Goal: Transaction & Acquisition: Book appointment/travel/reservation

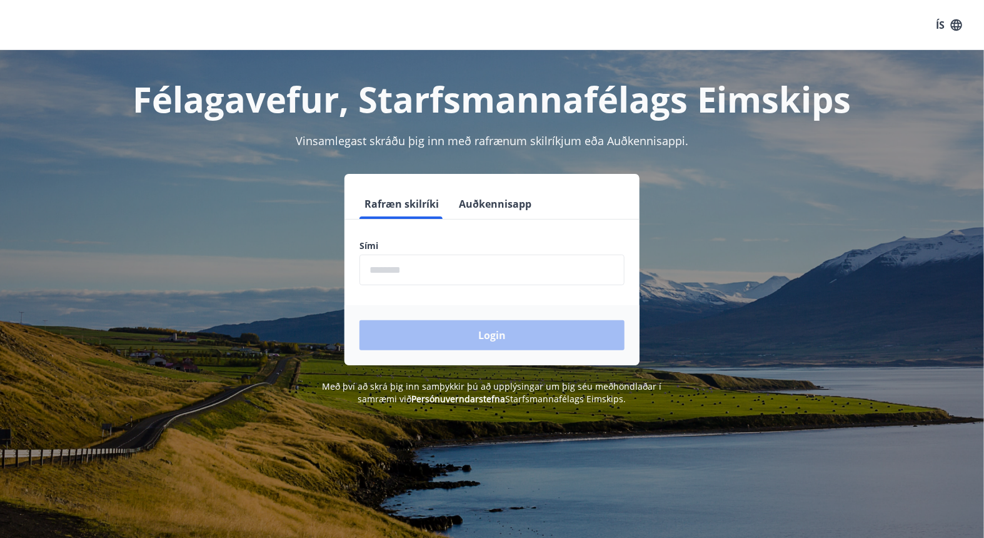
click at [485, 274] on input "phone" at bounding box center [492, 270] width 265 height 31
type input "********"
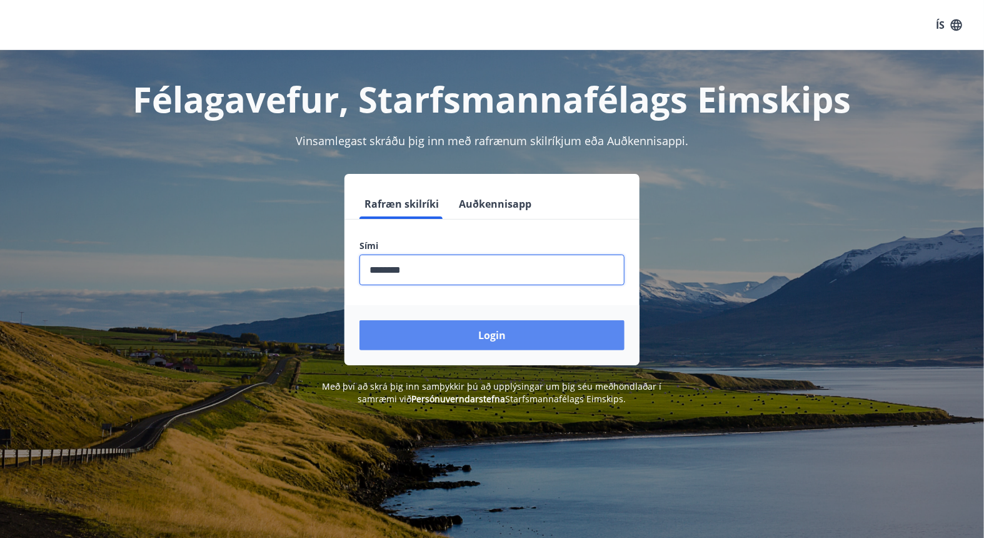
click at [496, 334] on button "Login" at bounding box center [492, 335] width 265 height 30
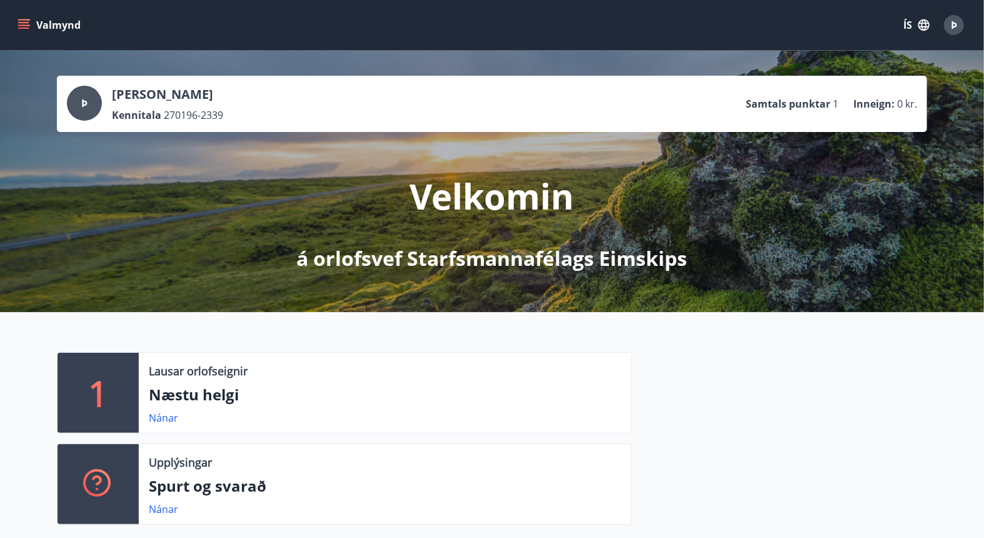
click at [24, 22] on icon "menu" at bounding box center [23, 22] width 11 height 1
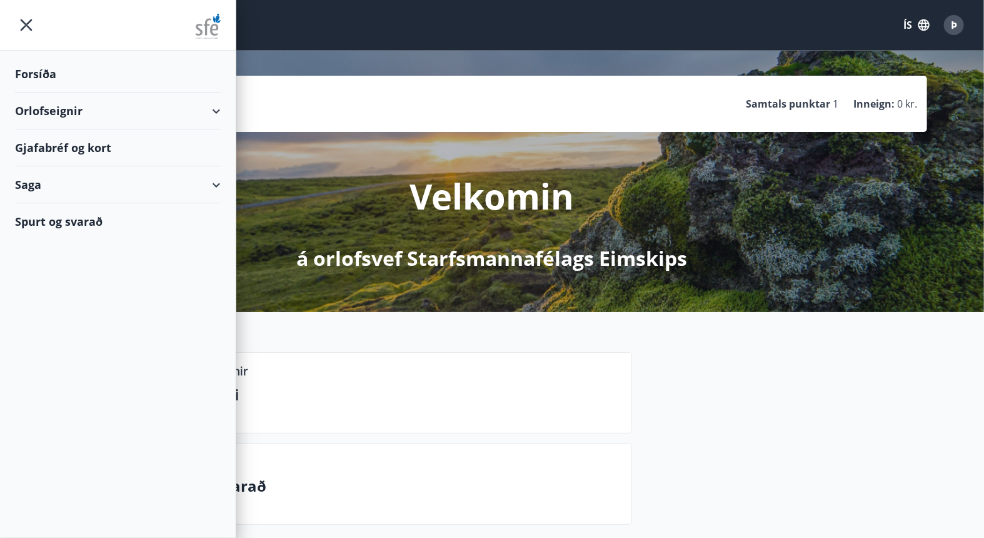
click at [64, 111] on div "Orlofseignir" at bounding box center [118, 111] width 206 height 37
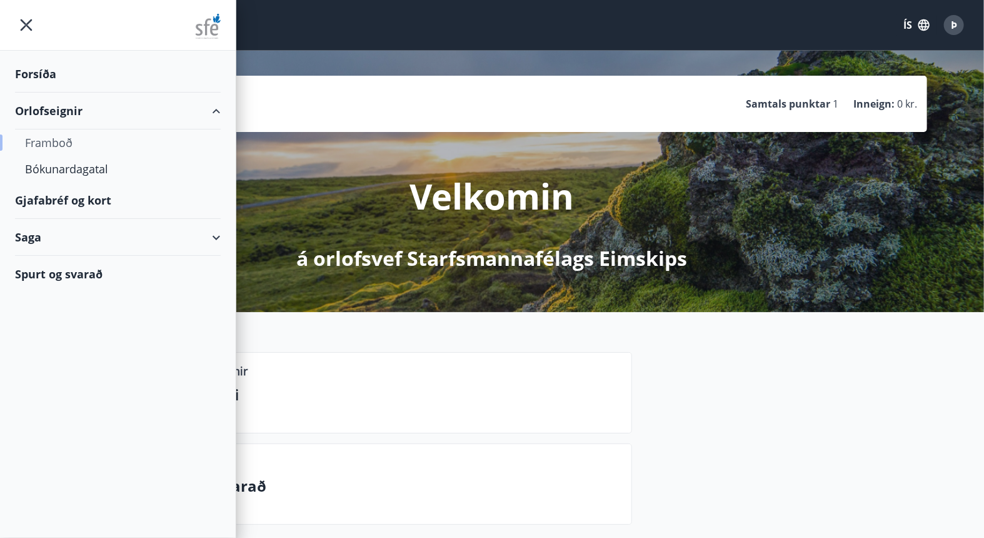
click at [54, 143] on div "Framboð" at bounding box center [118, 142] width 186 height 26
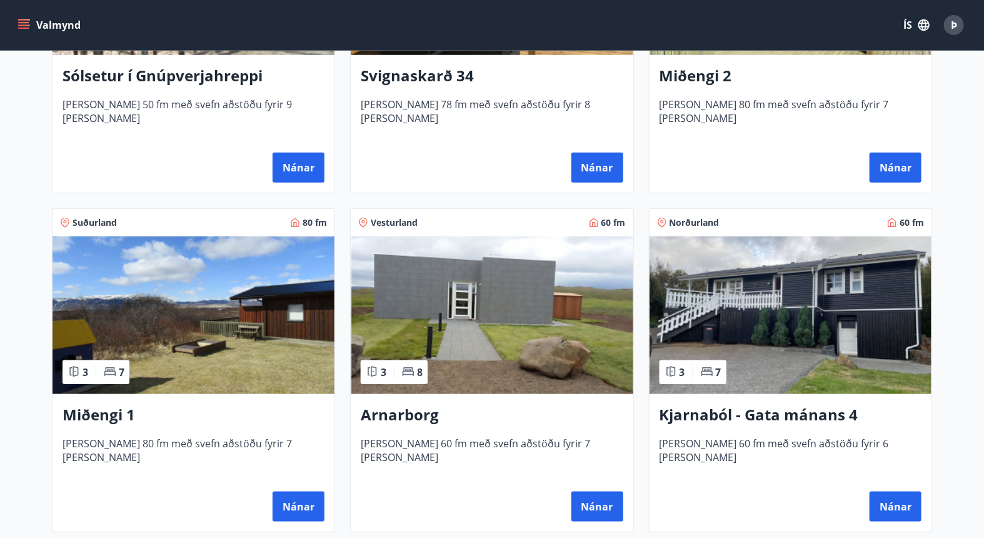
scroll to position [419, 0]
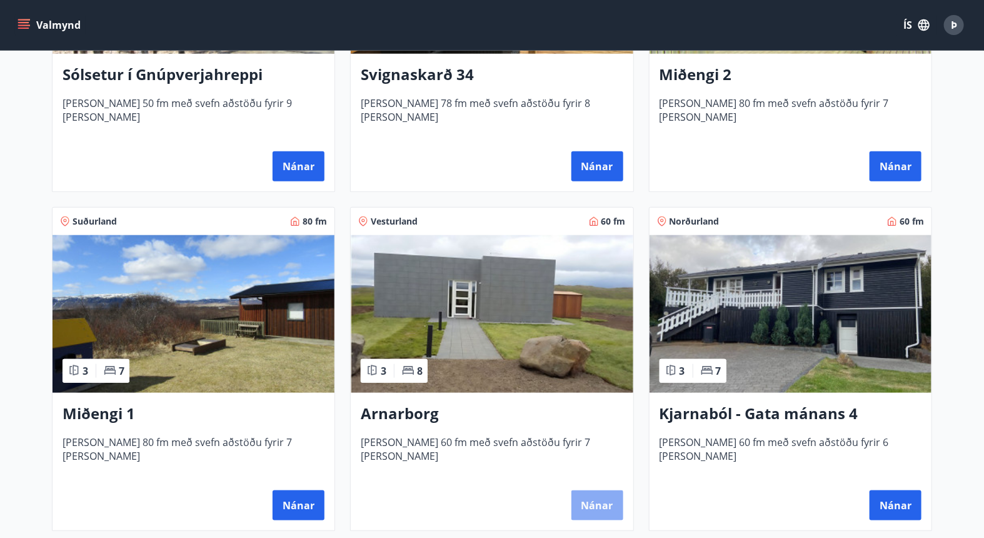
click at [593, 498] on button "Nánar" at bounding box center [598, 505] width 52 height 30
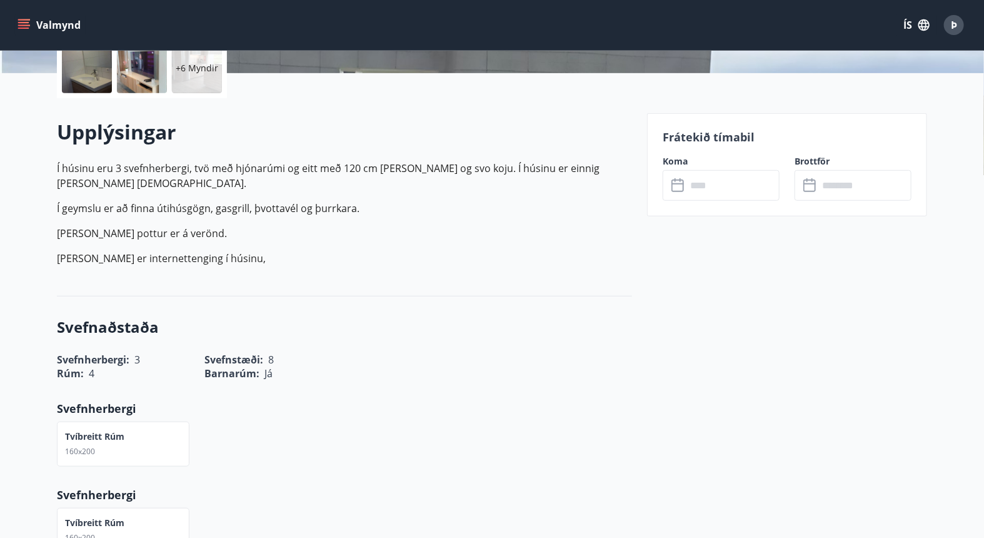
scroll to position [303, 0]
click at [729, 178] on input "text" at bounding box center [733, 184] width 93 height 31
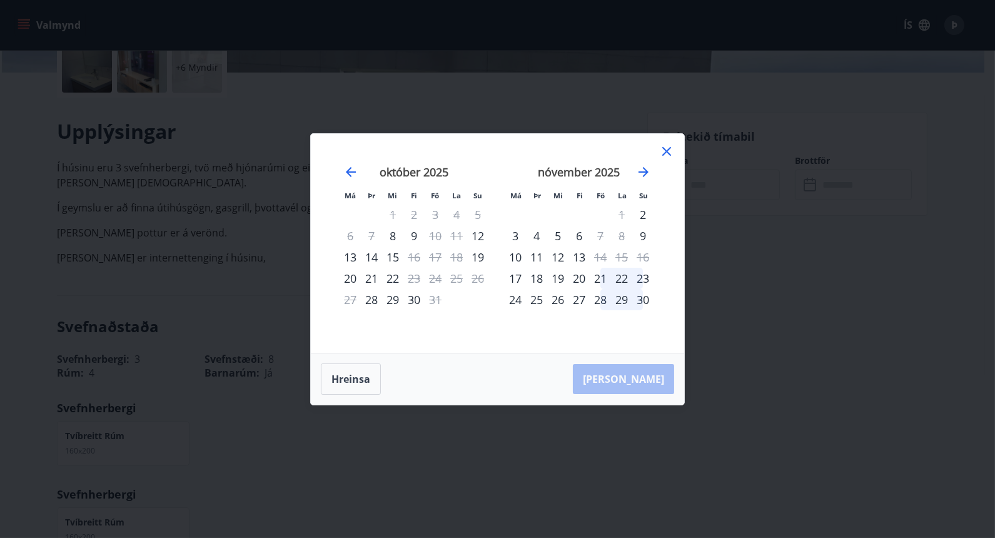
click at [668, 150] on icon at bounding box center [666, 151] width 9 height 9
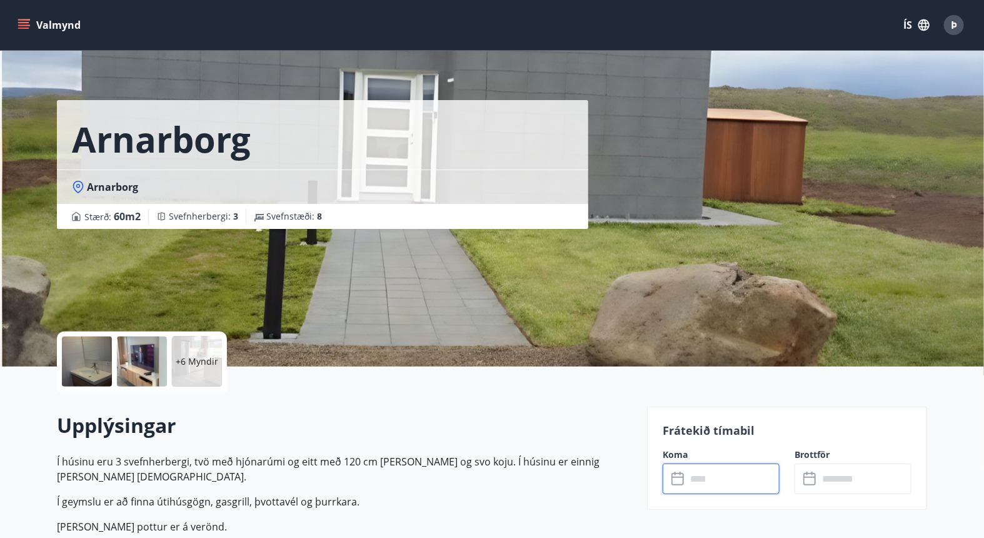
scroll to position [0, 0]
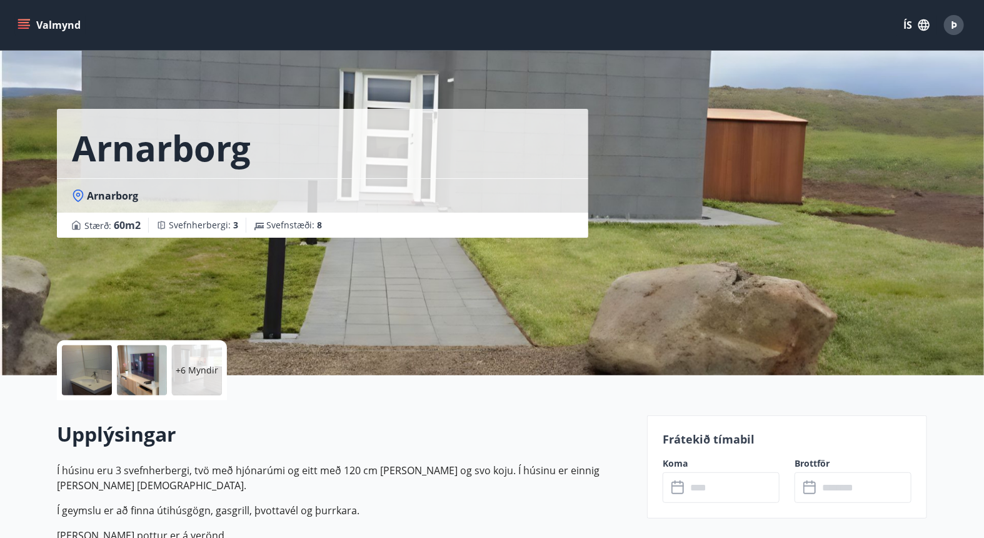
click at [92, 371] on div at bounding box center [87, 370] width 50 height 50
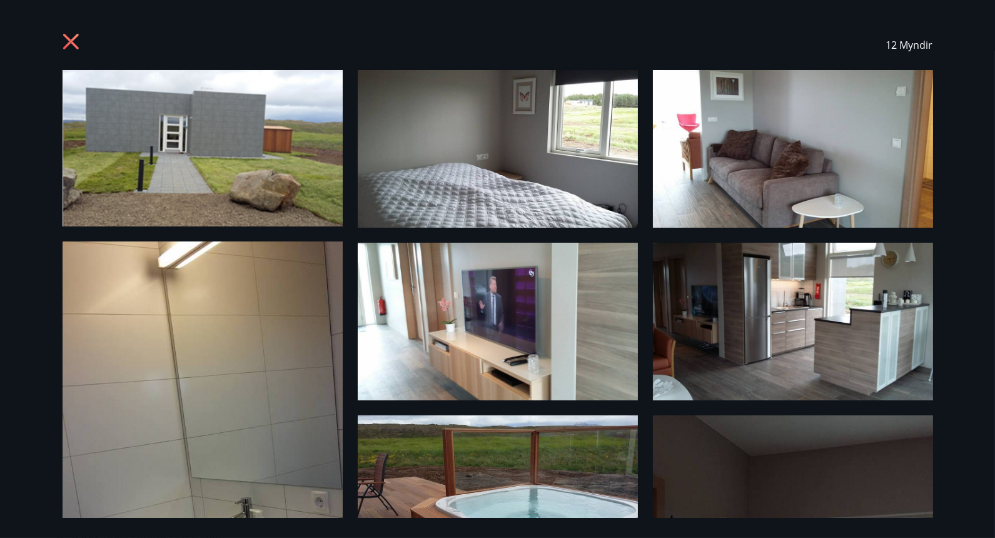
click at [229, 151] on img at bounding box center [203, 148] width 280 height 156
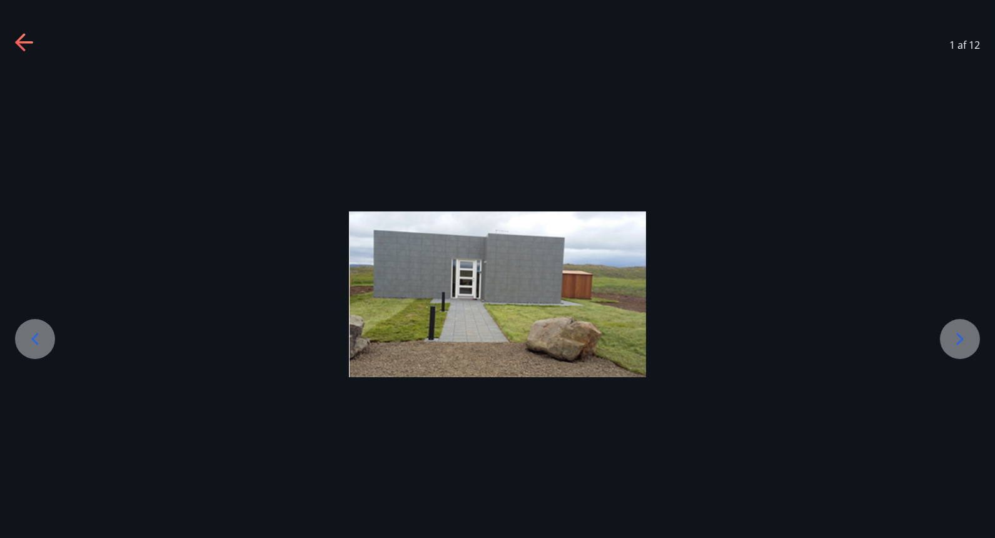
click at [952, 333] on icon at bounding box center [960, 339] width 20 height 20
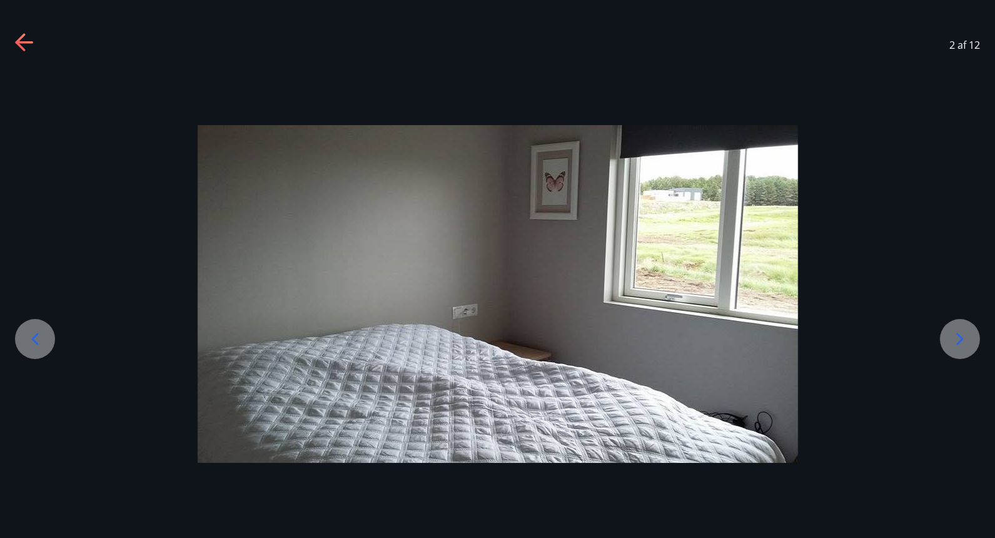
click at [952, 333] on icon at bounding box center [960, 339] width 20 height 20
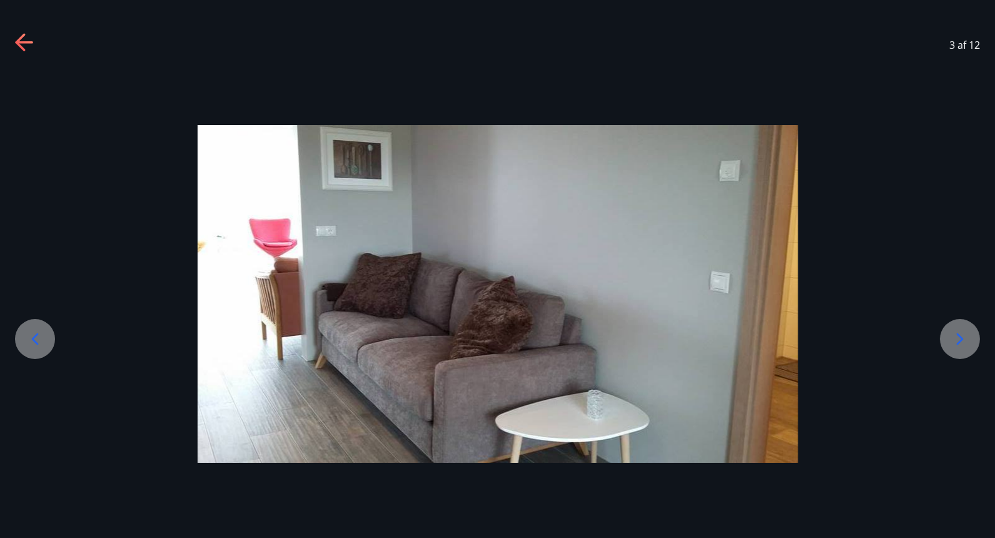
click at [952, 333] on icon at bounding box center [960, 339] width 20 height 20
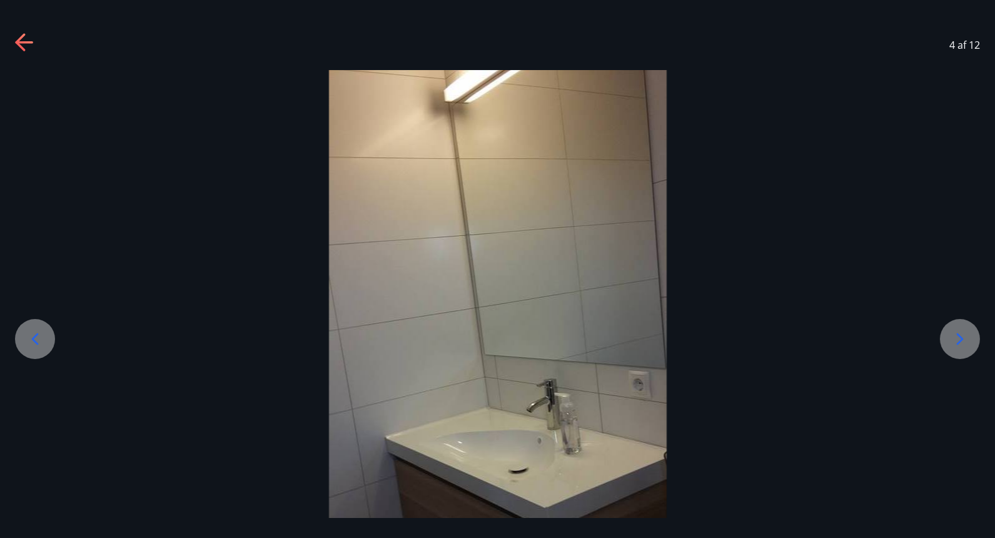
click at [952, 333] on icon at bounding box center [960, 339] width 20 height 20
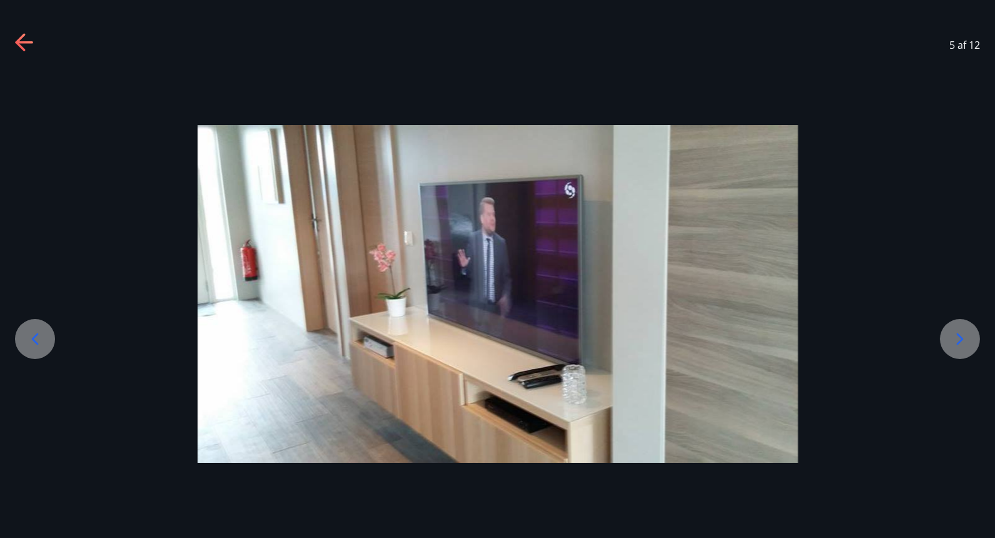
click at [952, 333] on icon at bounding box center [960, 339] width 20 height 20
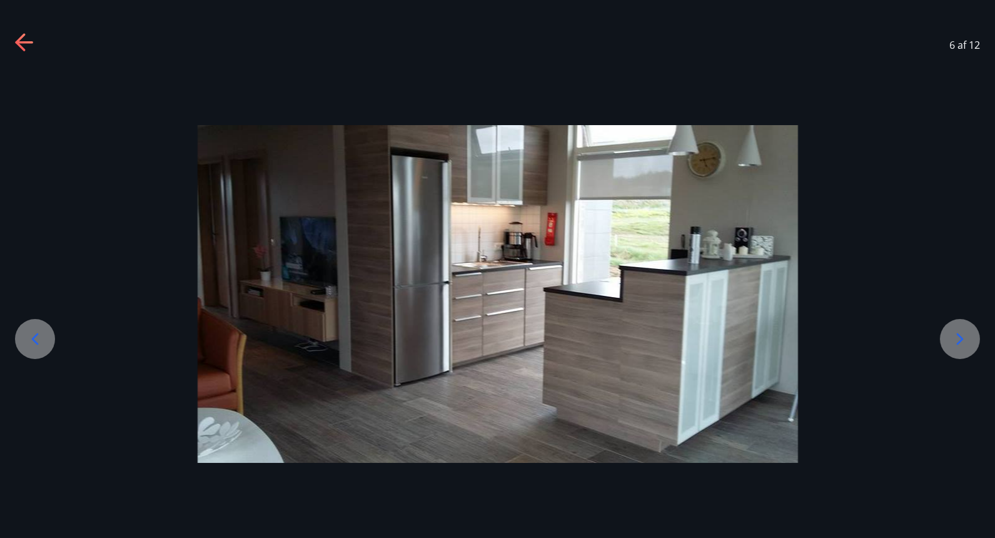
click at [952, 333] on icon at bounding box center [960, 339] width 20 height 20
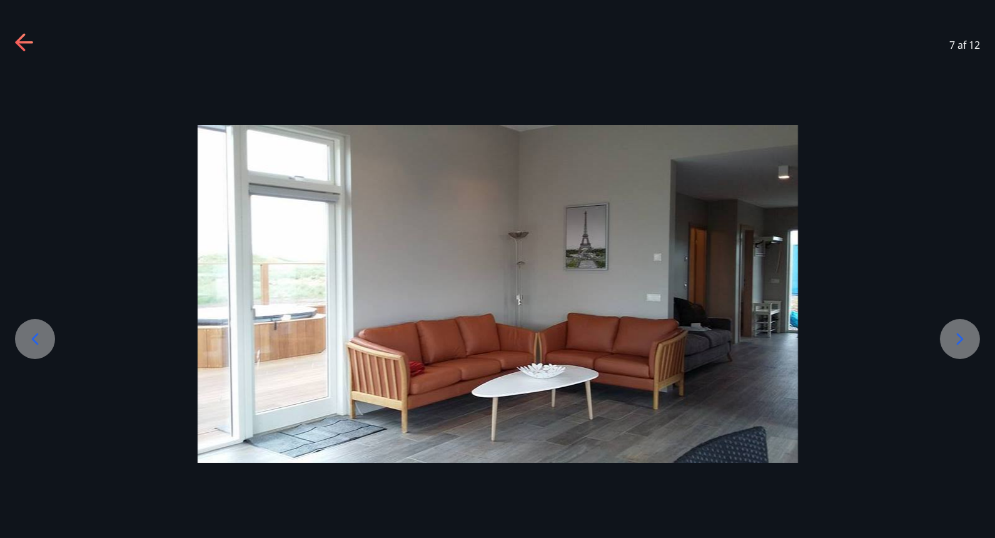
click at [952, 333] on icon at bounding box center [960, 339] width 20 height 20
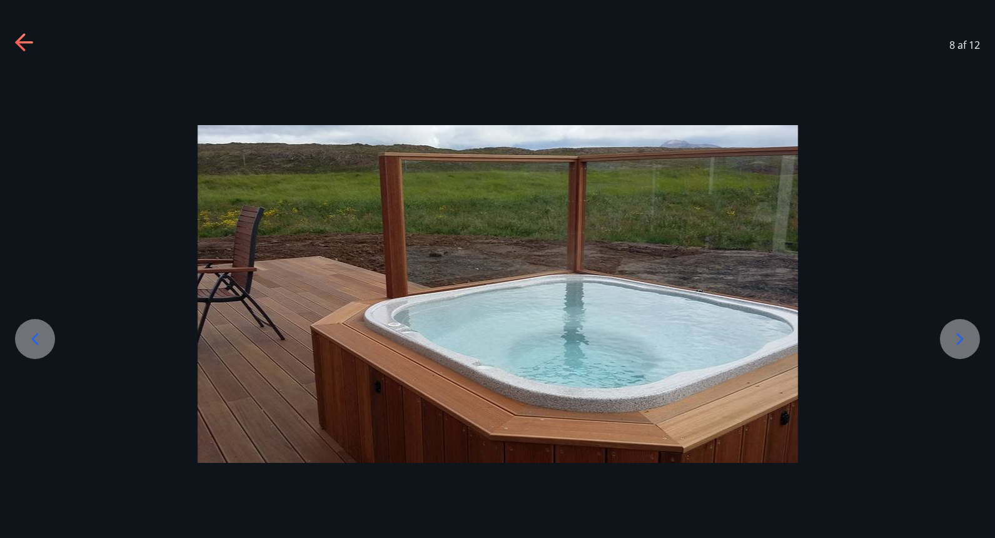
click at [952, 333] on icon at bounding box center [960, 339] width 20 height 20
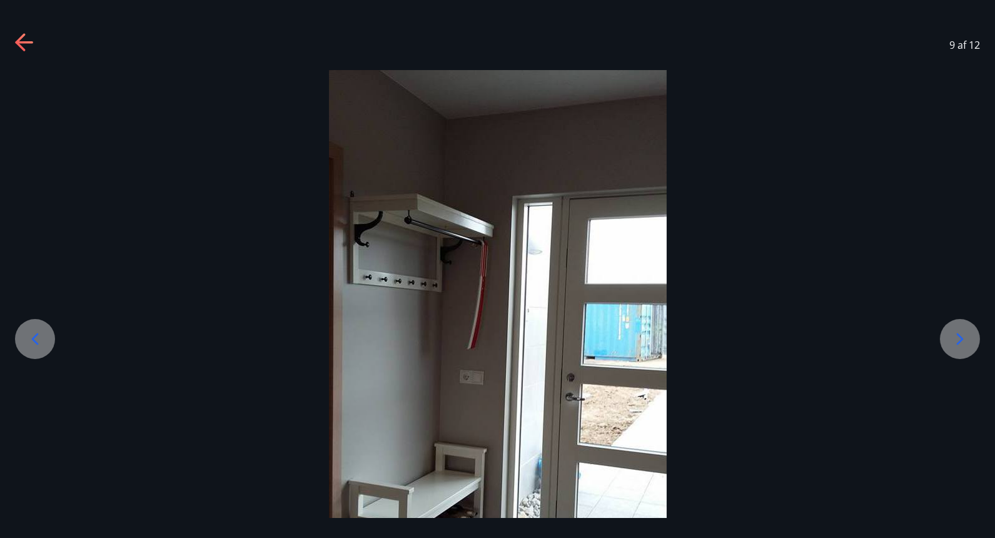
click at [952, 333] on icon at bounding box center [960, 339] width 20 height 20
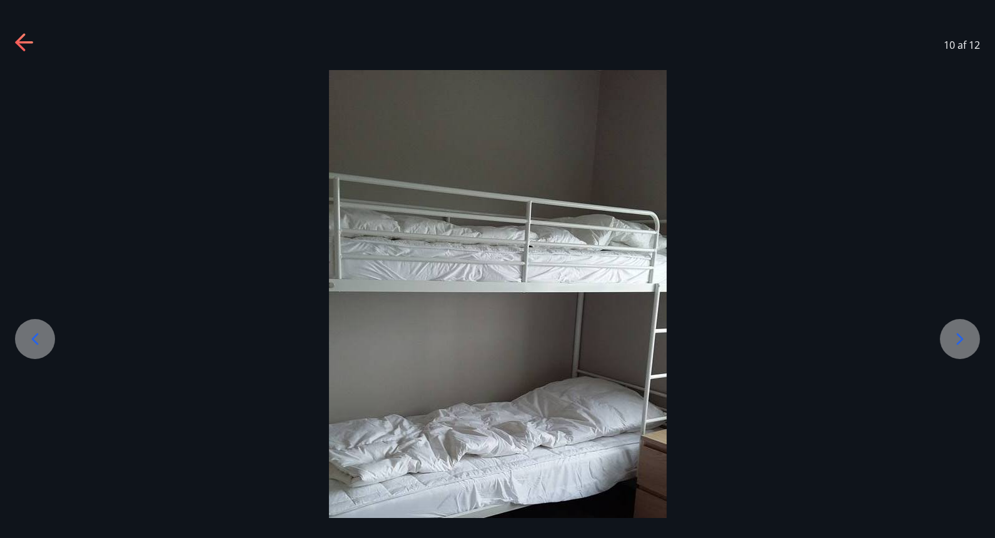
click at [952, 333] on icon at bounding box center [960, 339] width 20 height 20
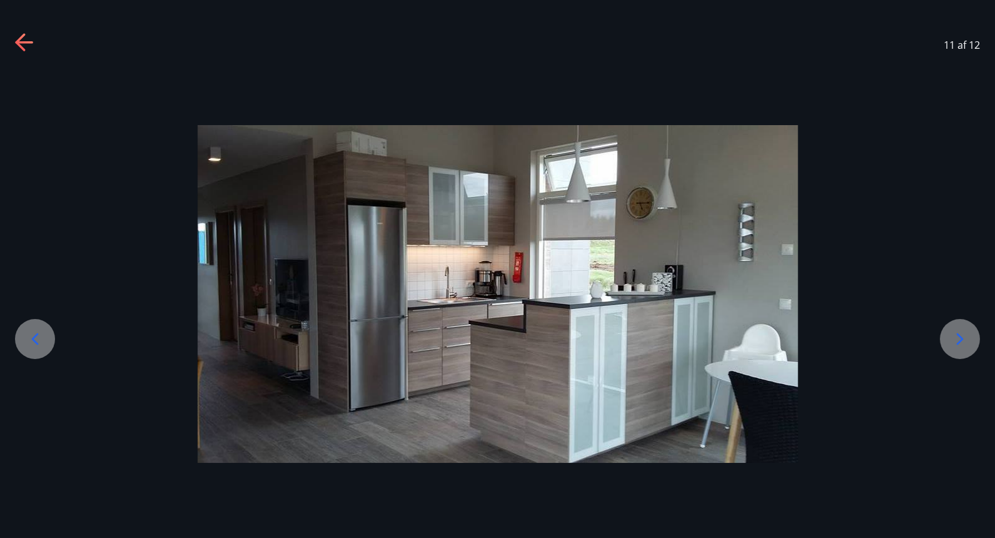
click at [952, 333] on icon at bounding box center [960, 339] width 20 height 20
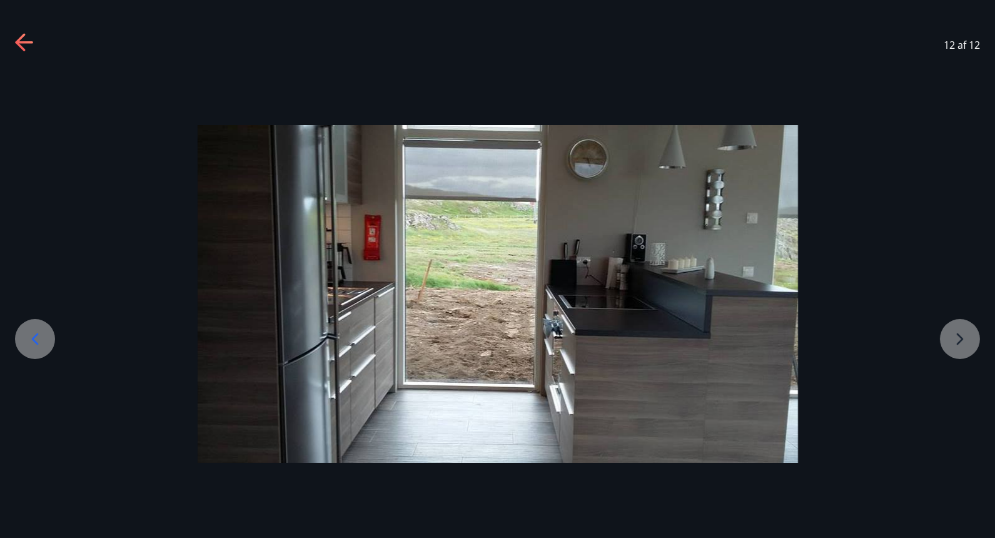
click at [952, 333] on div at bounding box center [497, 294] width 995 height 338
click at [20, 47] on icon at bounding box center [20, 42] width 10 height 18
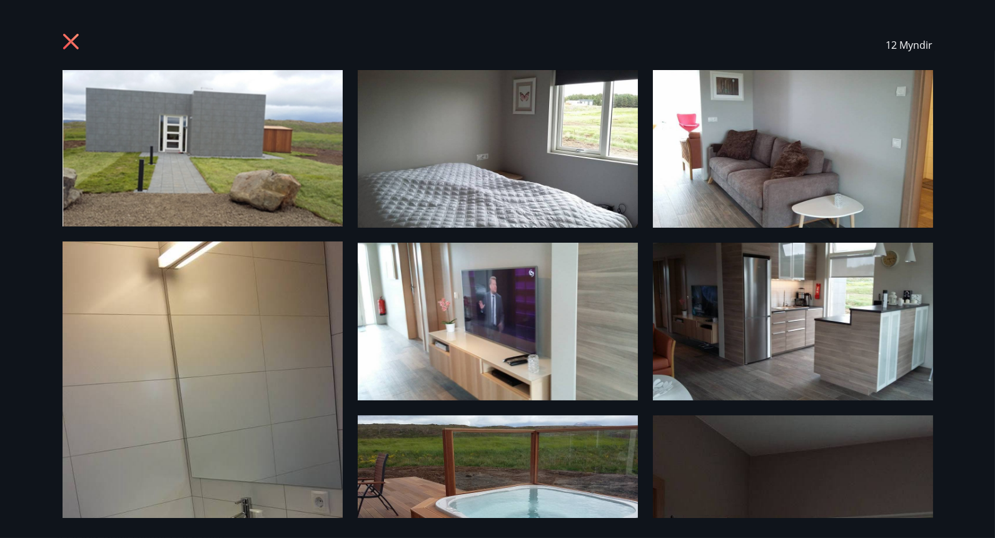
click at [71, 42] on icon at bounding box center [70, 41] width 3 height 3
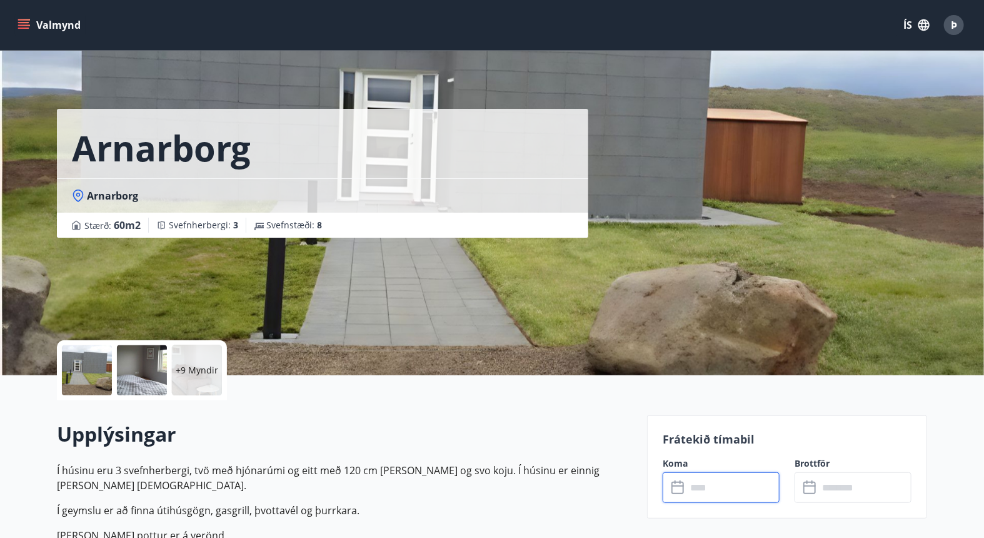
click at [746, 483] on input "text" at bounding box center [733, 487] width 93 height 31
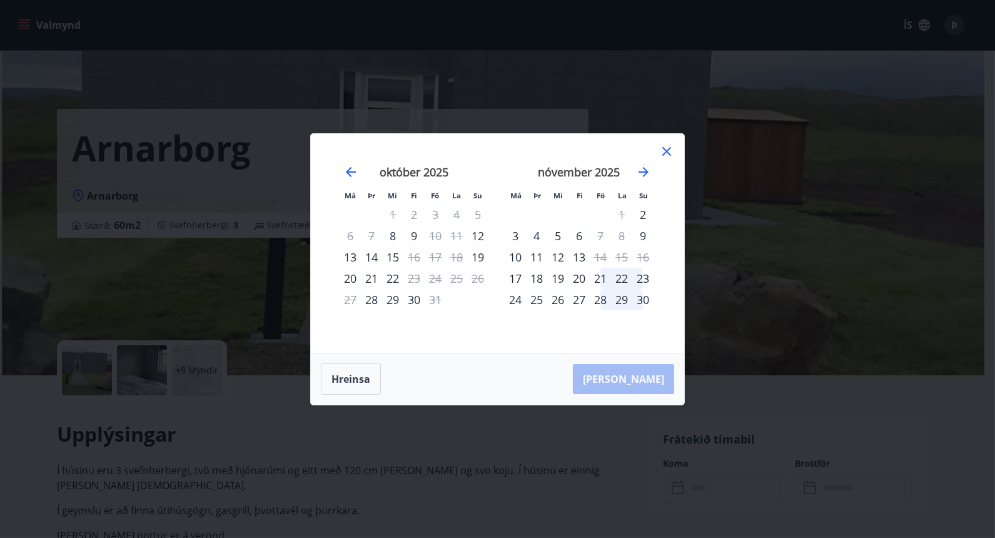
click at [667, 149] on icon at bounding box center [666, 151] width 15 height 15
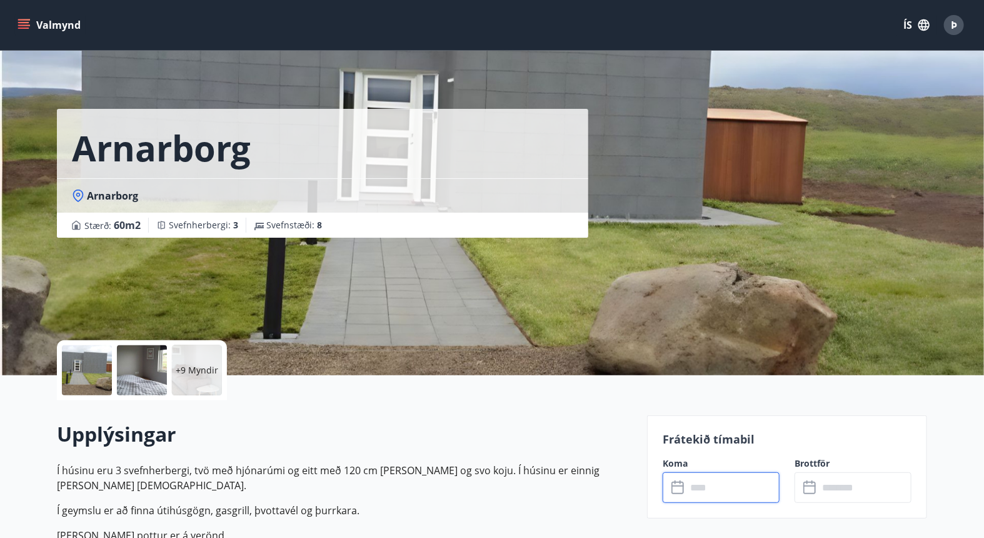
click at [17, 20] on button "Valmynd" at bounding box center [50, 25] width 71 height 23
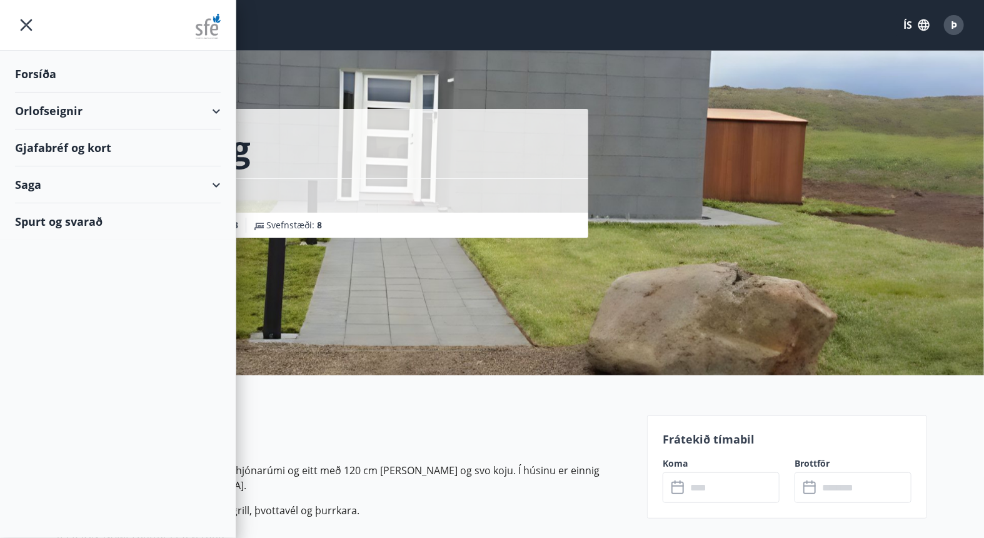
click at [49, 108] on div "Orlofseignir" at bounding box center [118, 111] width 206 height 37
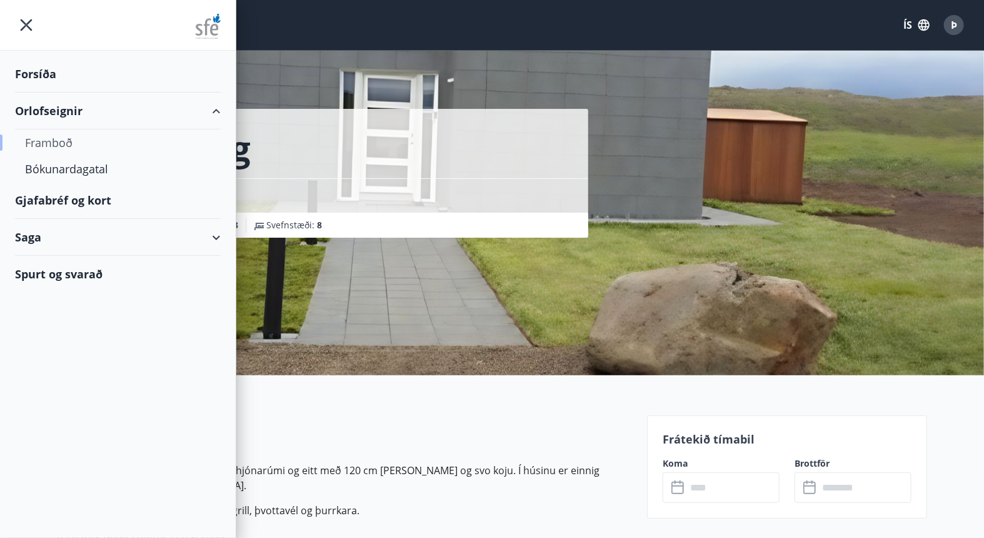
click at [51, 141] on div "Framboð" at bounding box center [118, 142] width 186 height 26
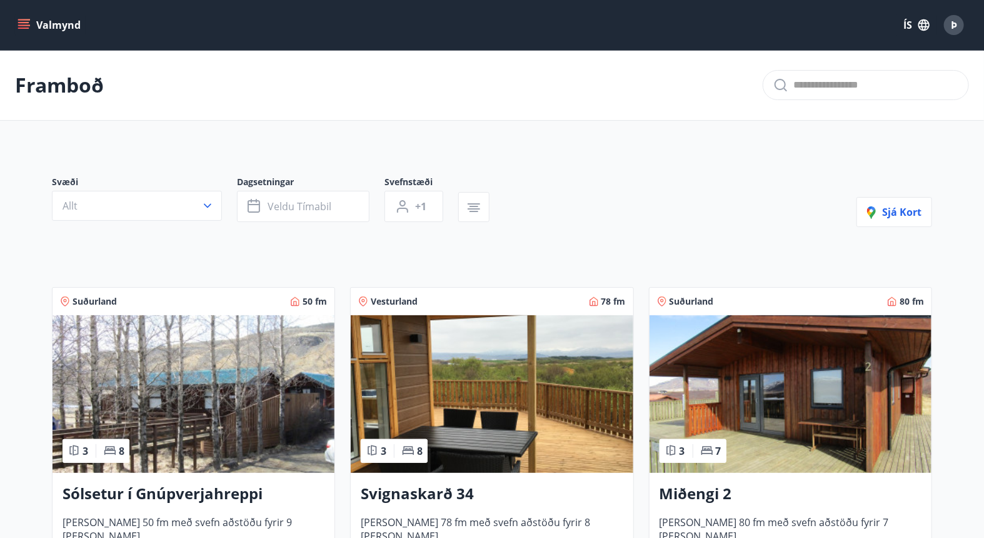
click at [24, 19] on icon "menu" at bounding box center [25, 19] width 14 height 1
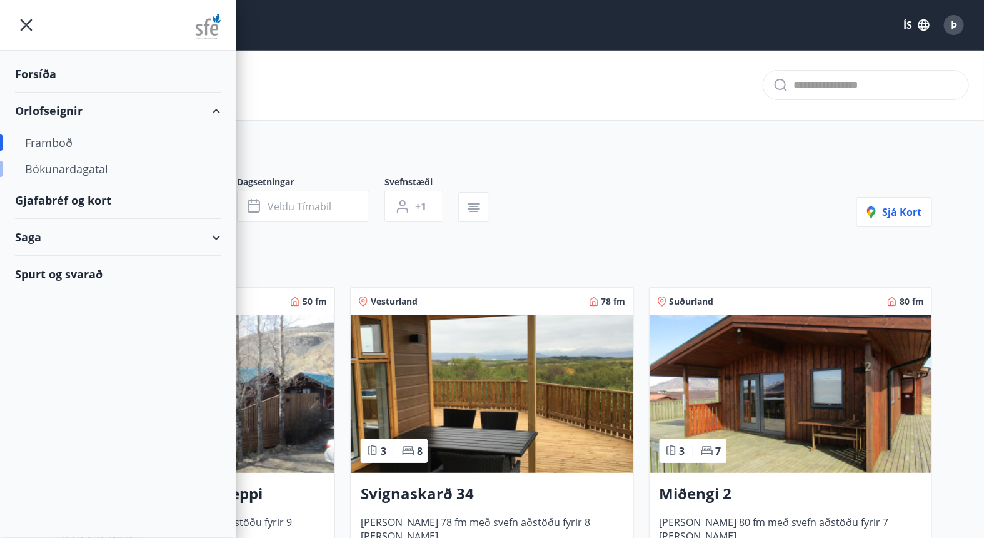
click at [65, 169] on div "Bókunardagatal" at bounding box center [118, 169] width 186 height 26
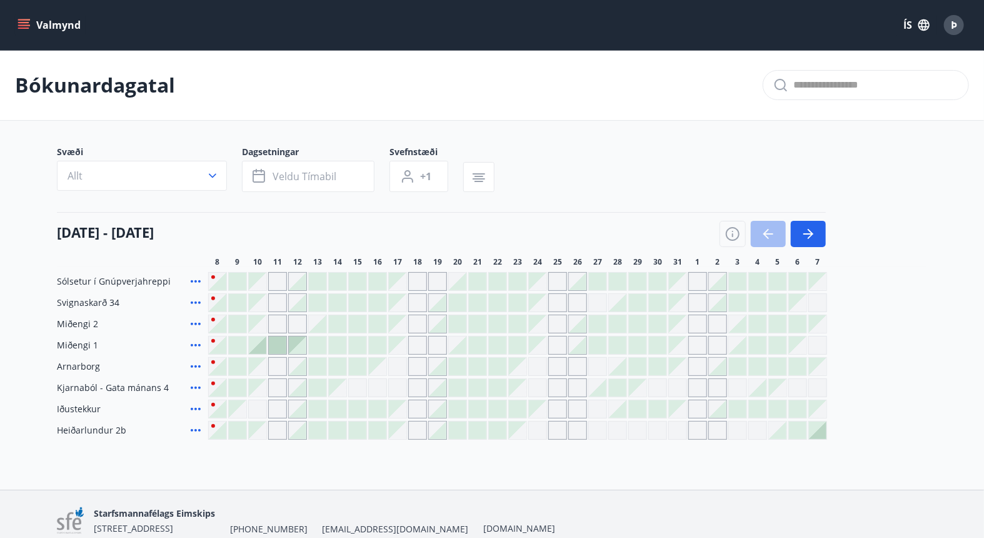
click at [24, 24] on icon "menu" at bounding box center [24, 25] width 13 height 13
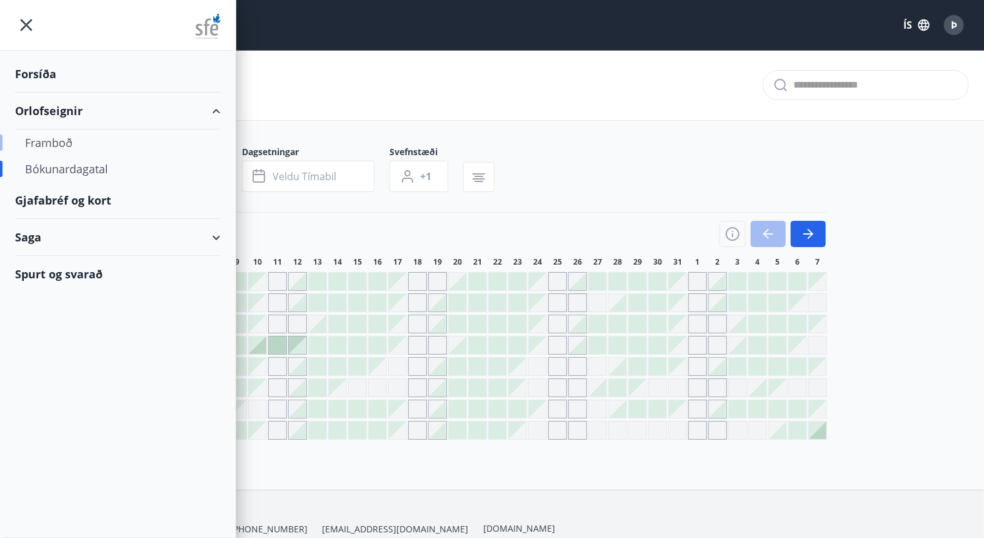
click at [49, 135] on div "Framboð" at bounding box center [118, 142] width 186 height 26
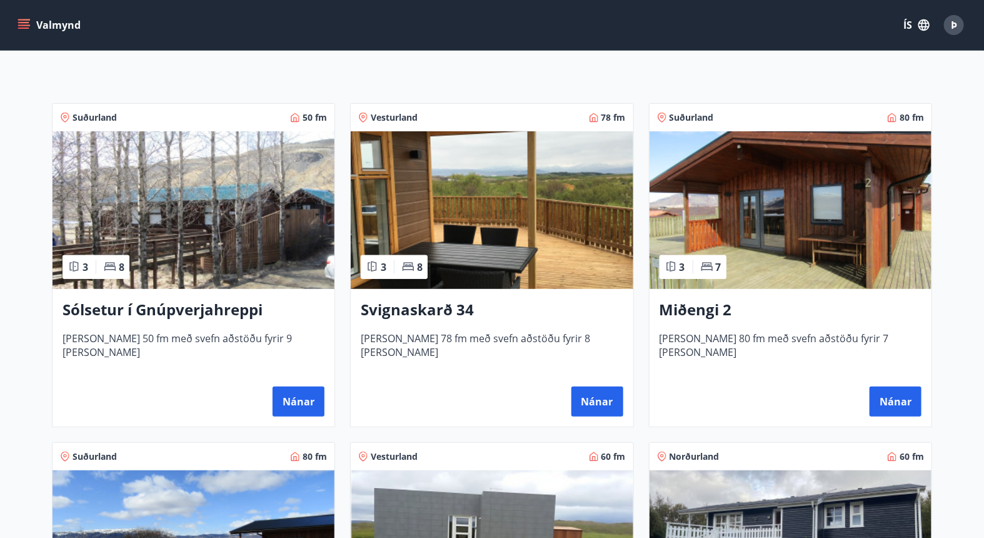
scroll to position [186, 0]
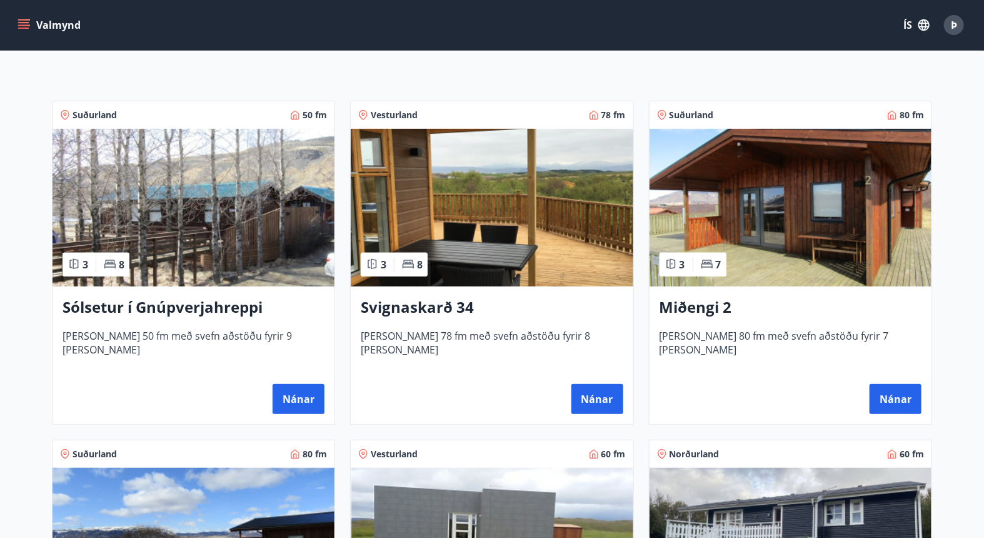
click at [151, 301] on h3 "Sólsetur í Gnúpverjahreppi" at bounding box center [194, 307] width 262 height 23
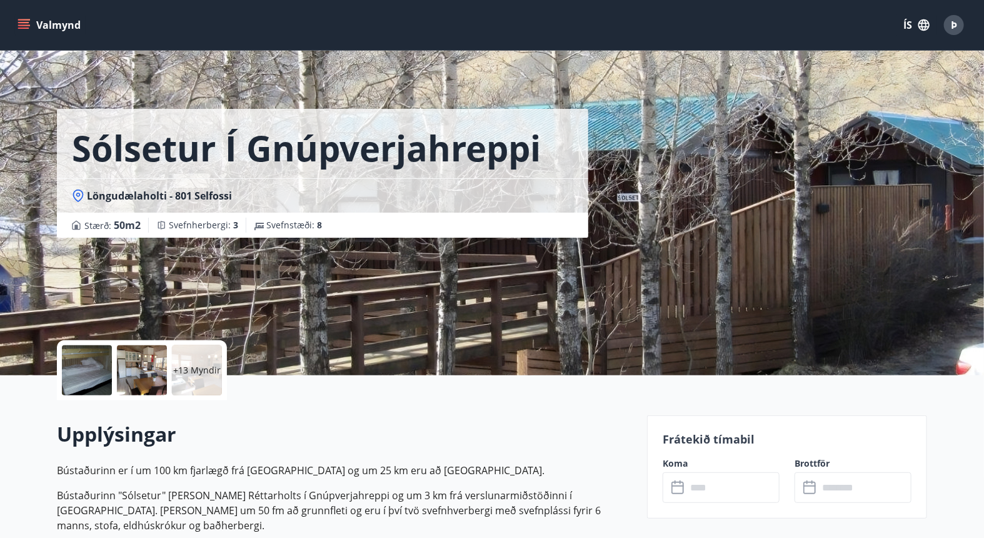
click at [93, 357] on div at bounding box center [87, 370] width 50 height 50
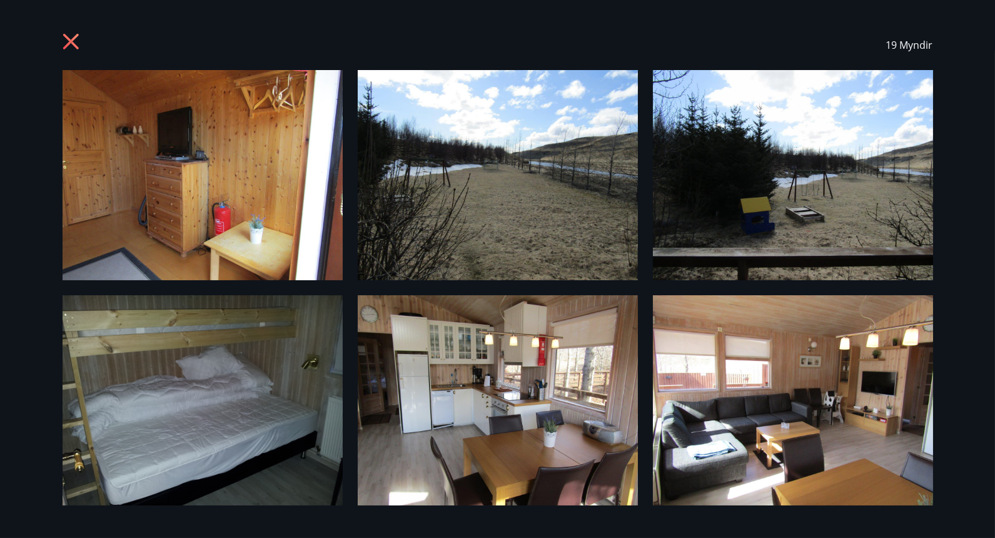
click at [69, 41] on icon at bounding box center [71, 42] width 16 height 16
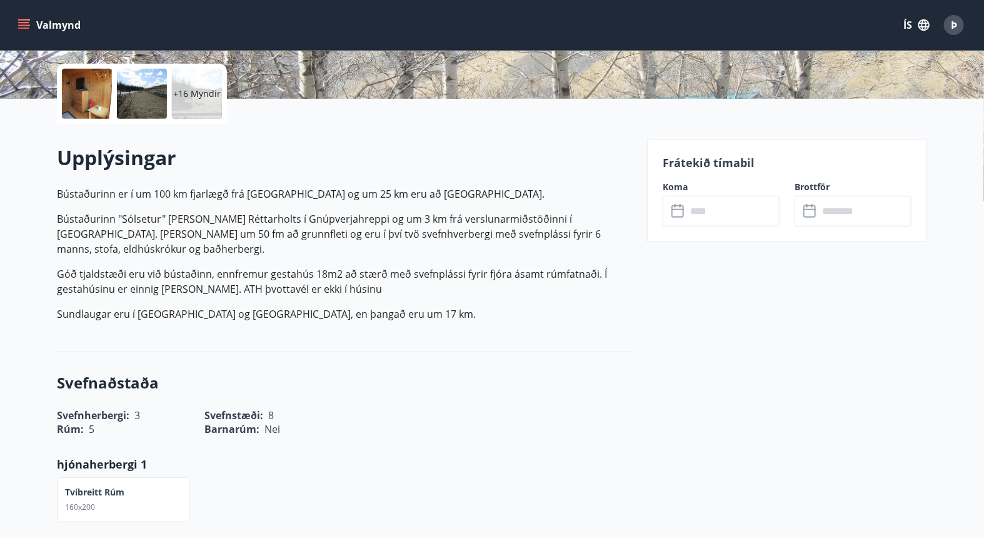
scroll to position [280, 0]
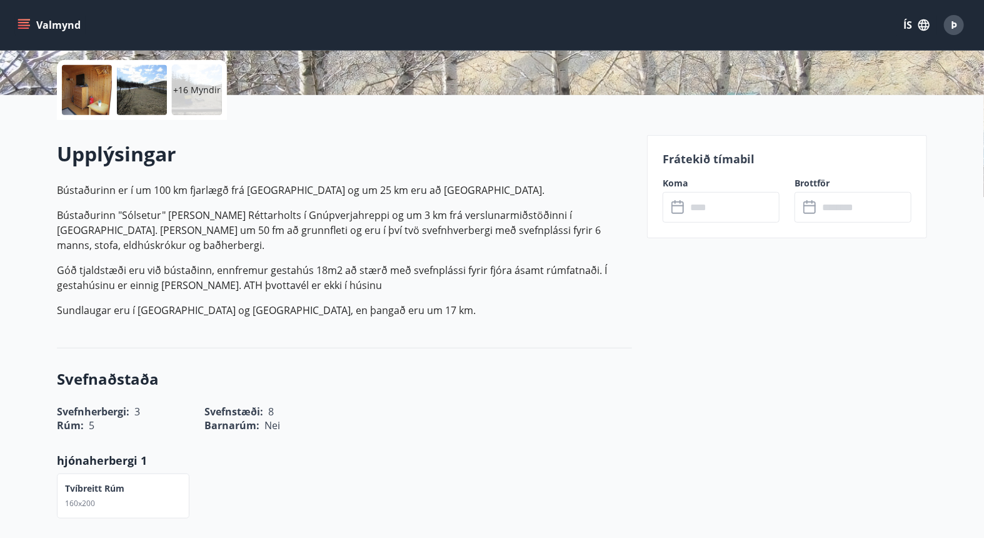
click at [696, 211] on input "text" at bounding box center [733, 207] width 93 height 31
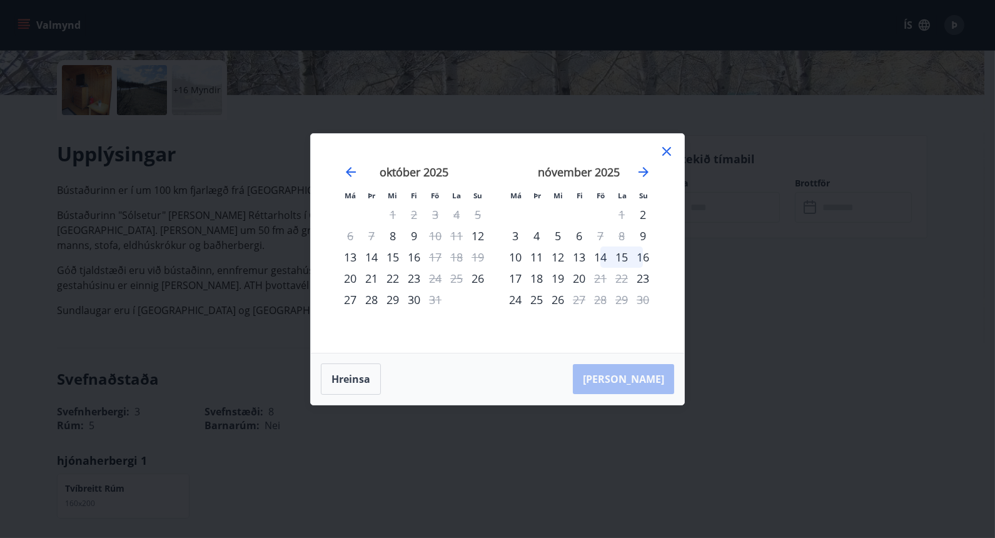
click at [666, 151] on icon at bounding box center [666, 151] width 9 height 9
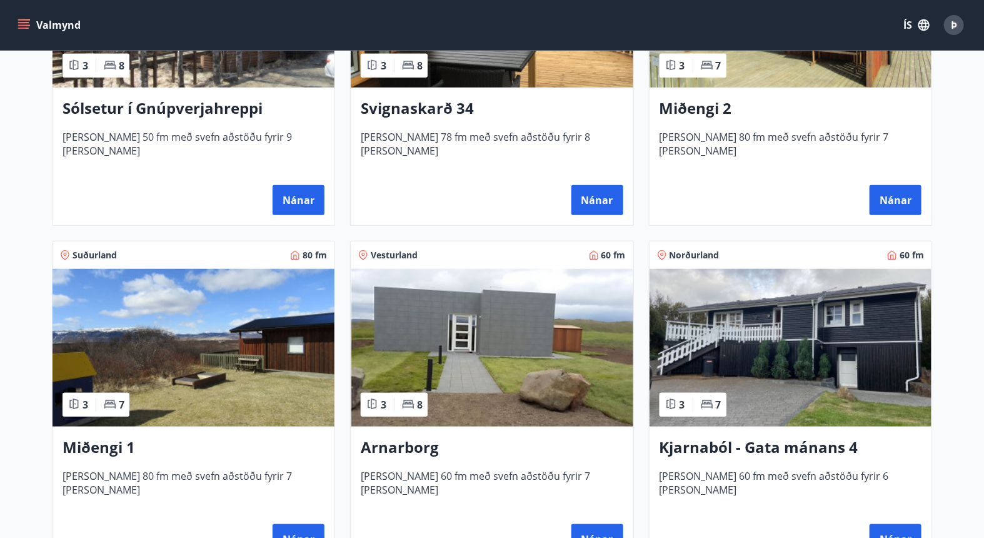
scroll to position [386, 0]
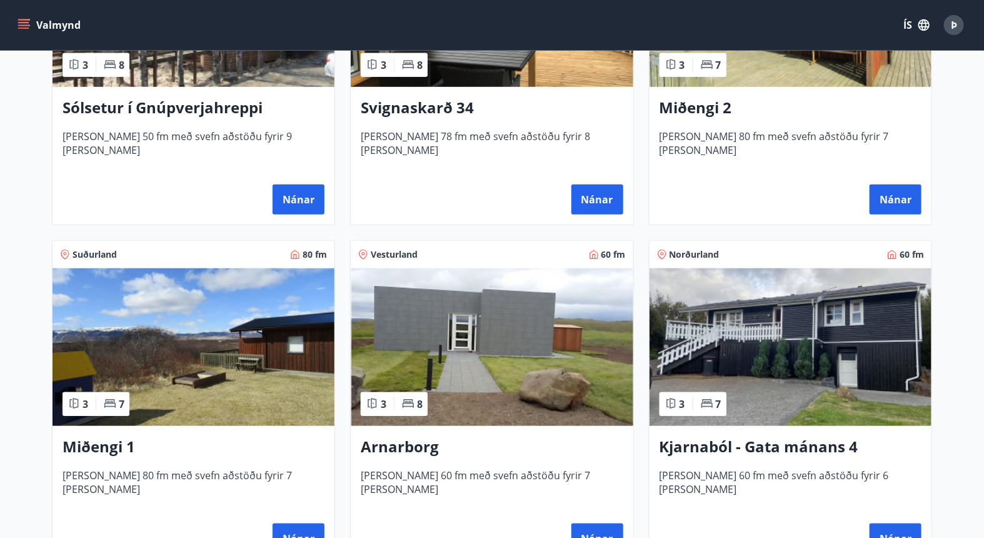
click at [102, 443] on h3 "Miðengi 1" at bounding box center [194, 447] width 262 height 23
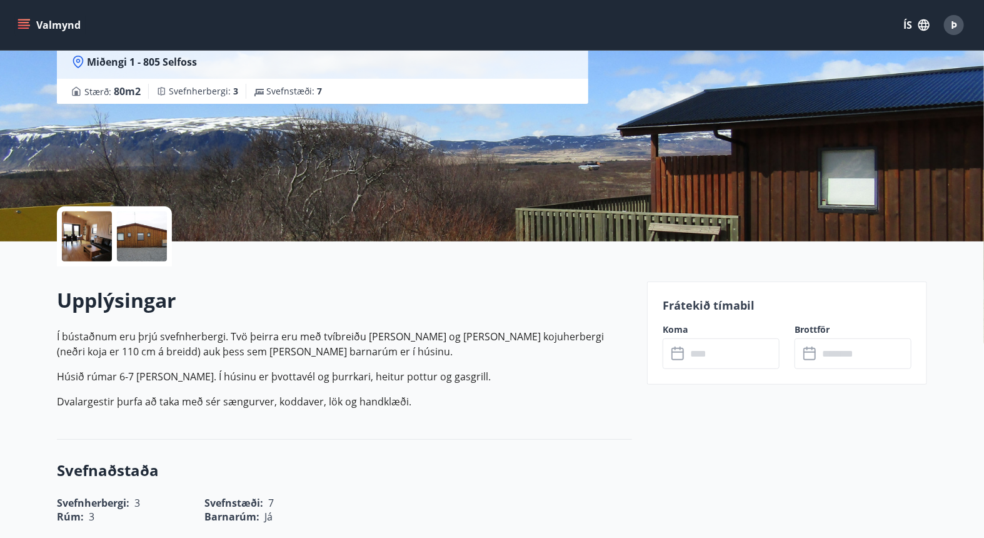
scroll to position [69, 0]
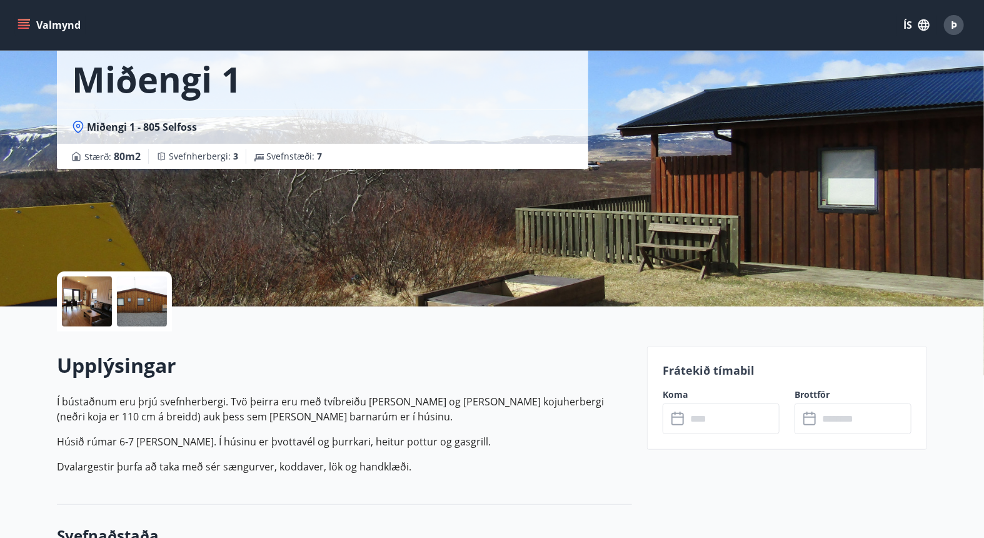
click at [91, 314] on div at bounding box center [87, 301] width 50 height 50
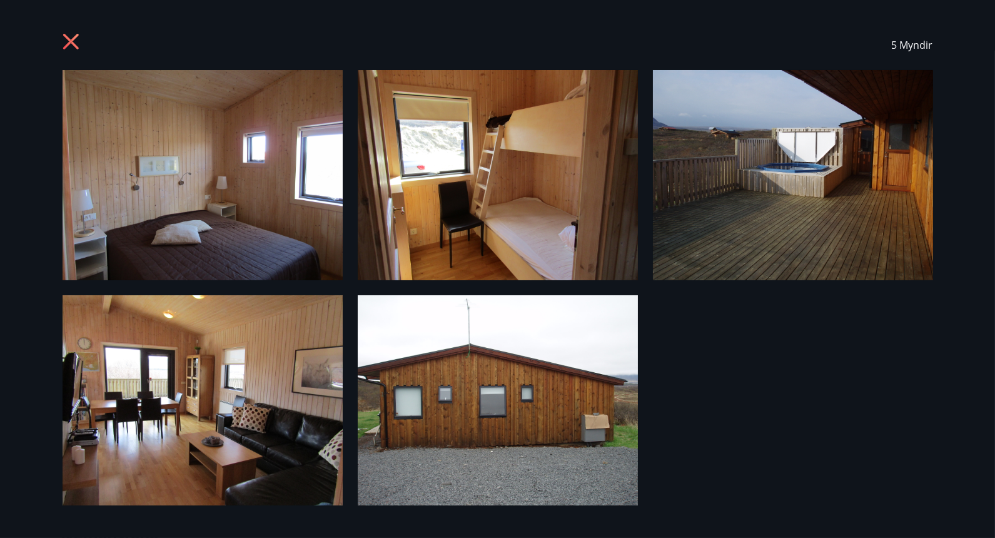
click at [68, 41] on icon at bounding box center [73, 43] width 20 height 20
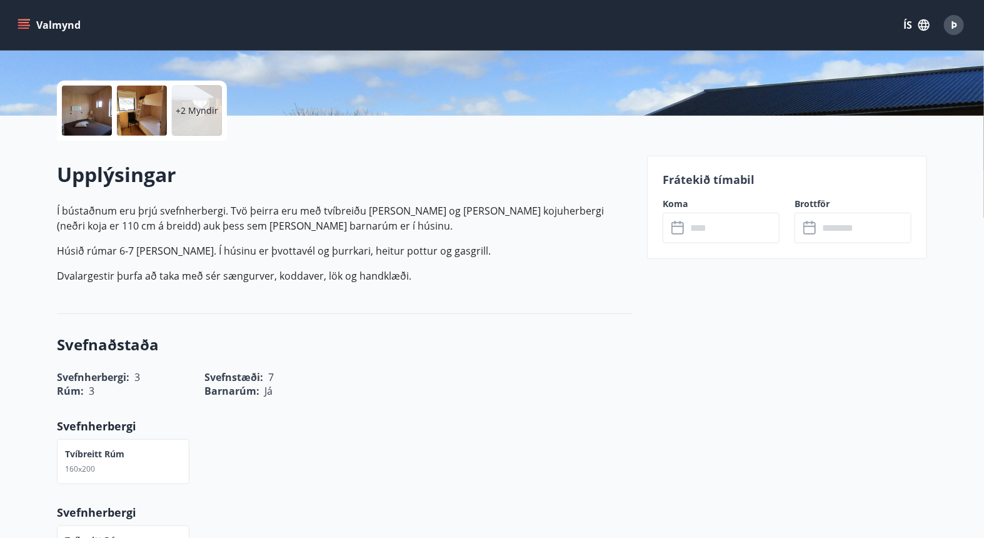
scroll to position [260, 0]
click at [725, 218] on input "text" at bounding box center [733, 227] width 93 height 31
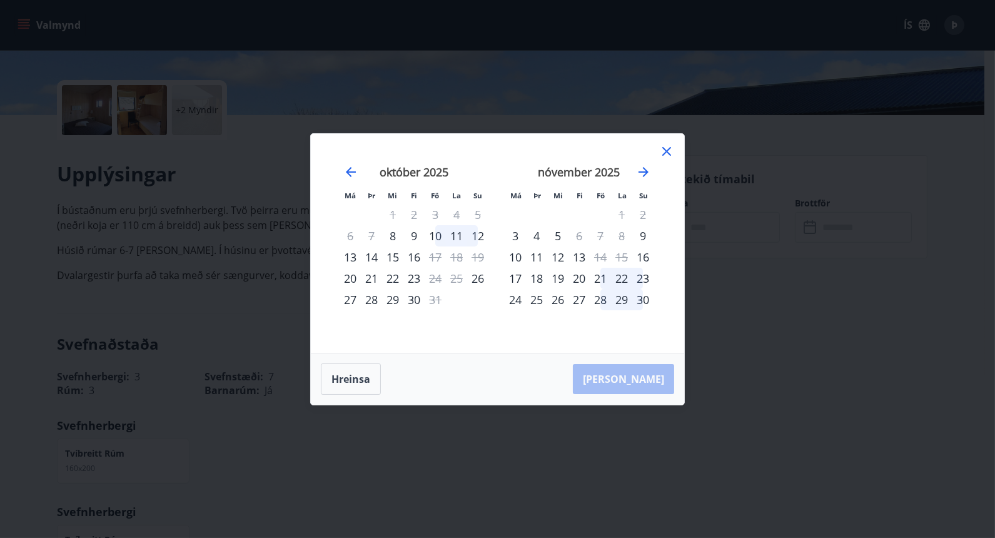
click at [667, 151] on icon at bounding box center [667, 151] width 2 height 2
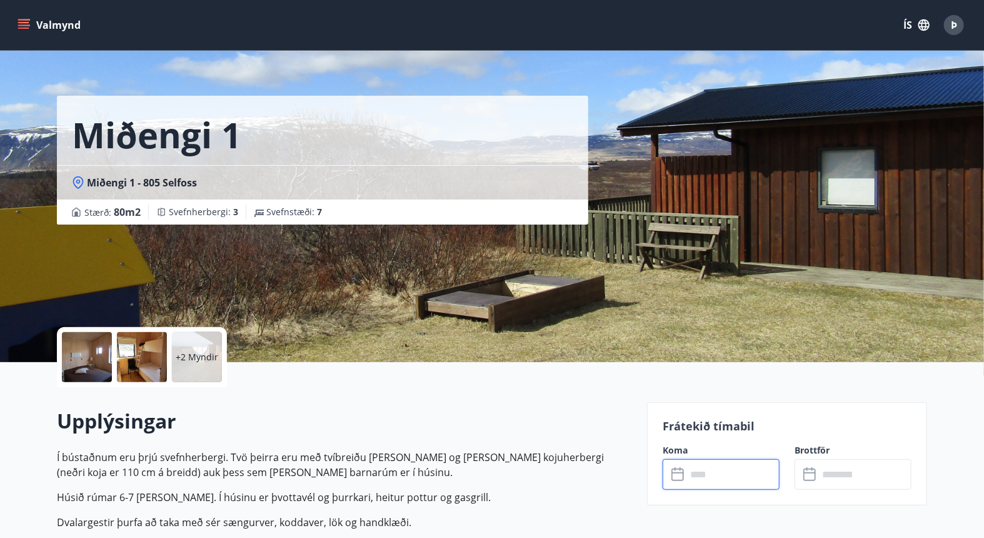
scroll to position [13, 0]
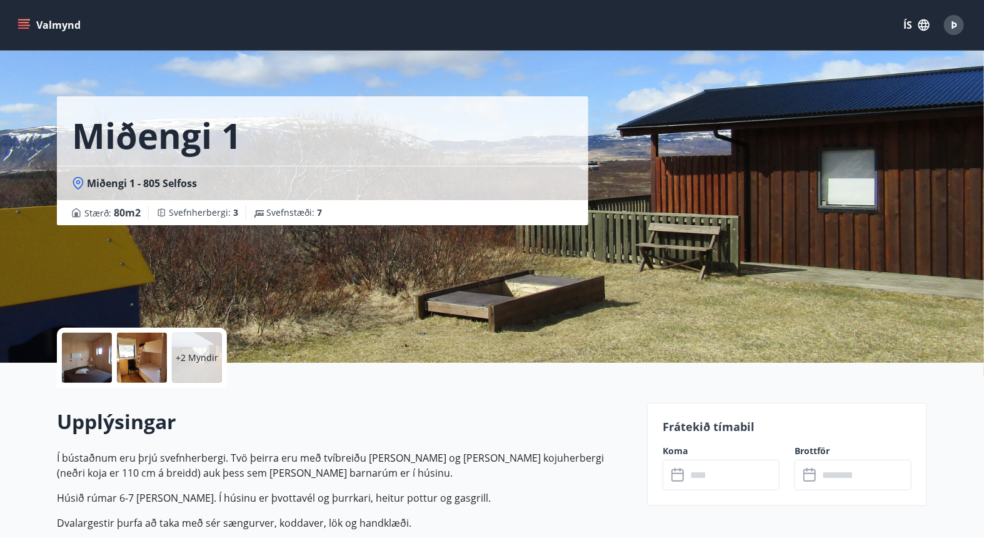
click at [55, 26] on button "Valmynd" at bounding box center [50, 25] width 71 height 23
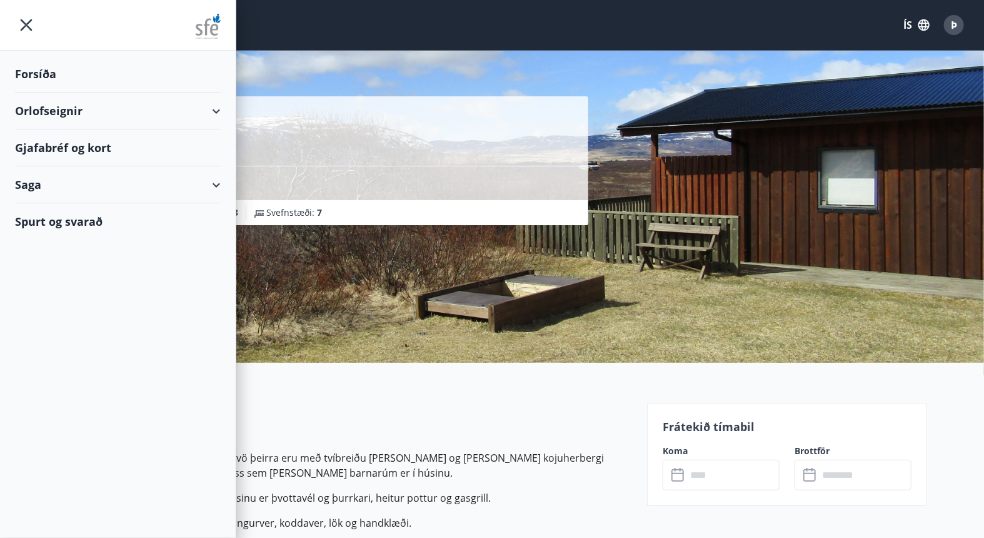
click at [81, 108] on div "Orlofseignir" at bounding box center [118, 111] width 206 height 37
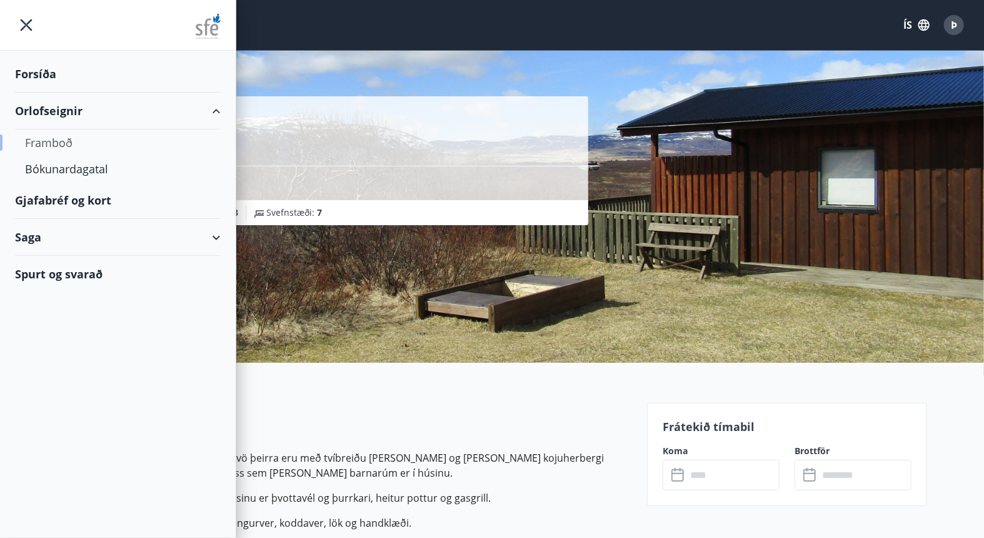
click at [63, 142] on div "Framboð" at bounding box center [118, 142] width 186 height 26
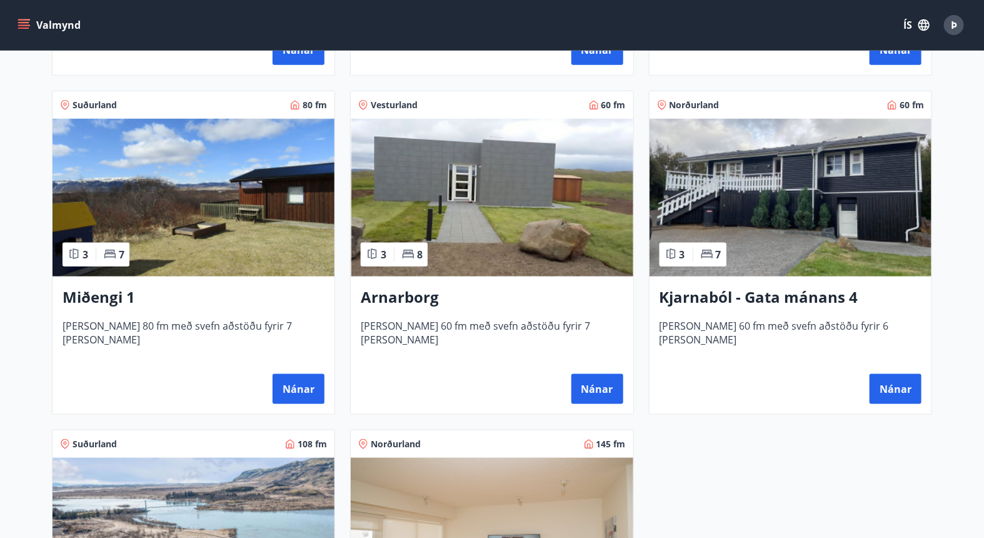
scroll to position [534, 0]
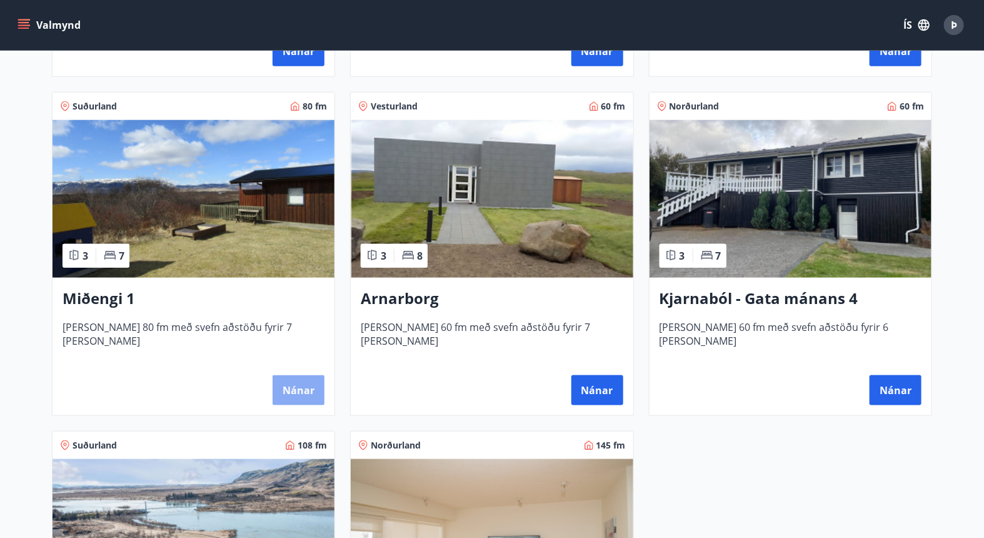
click at [291, 393] on button "Nánar" at bounding box center [299, 390] width 52 height 30
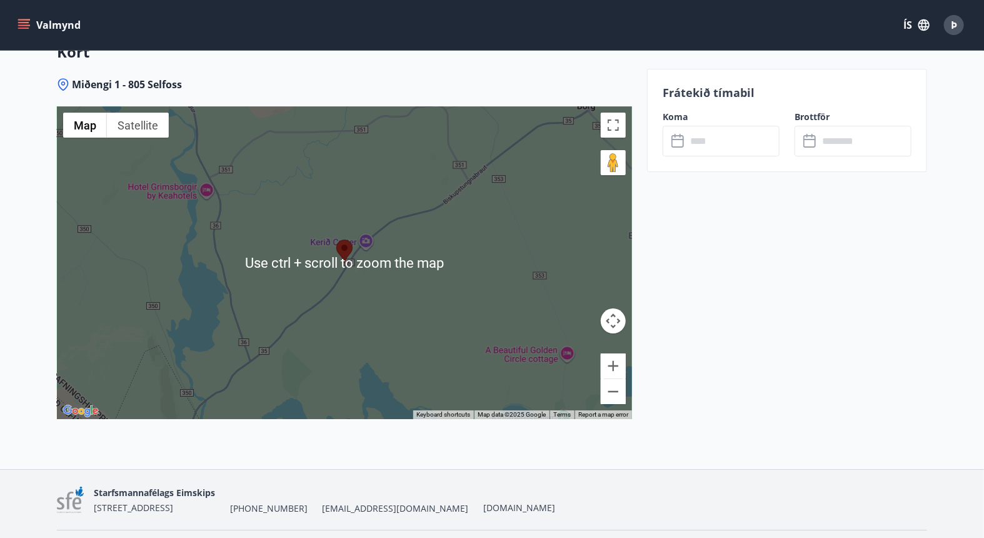
scroll to position [1831, 0]
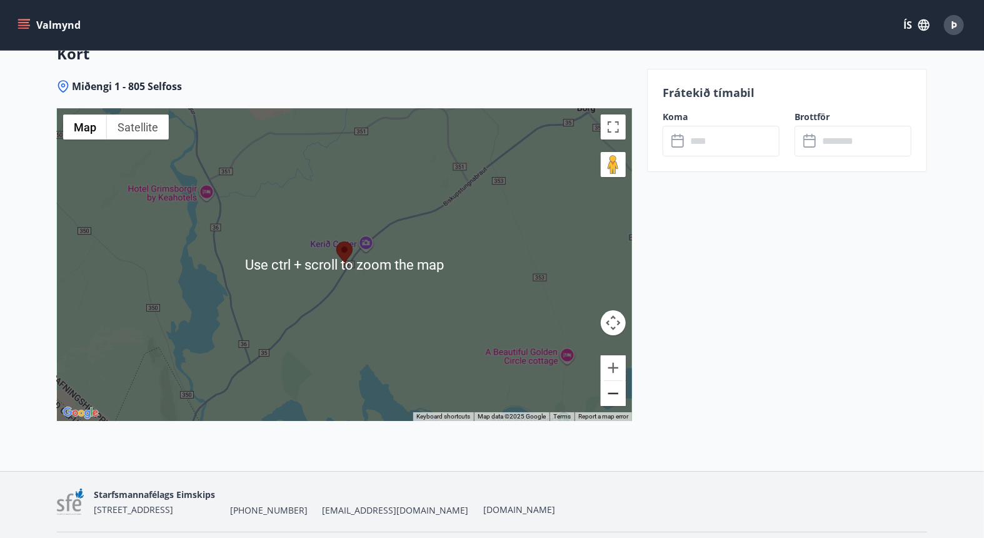
click at [615, 389] on button "Zoom out" at bounding box center [613, 393] width 25 height 25
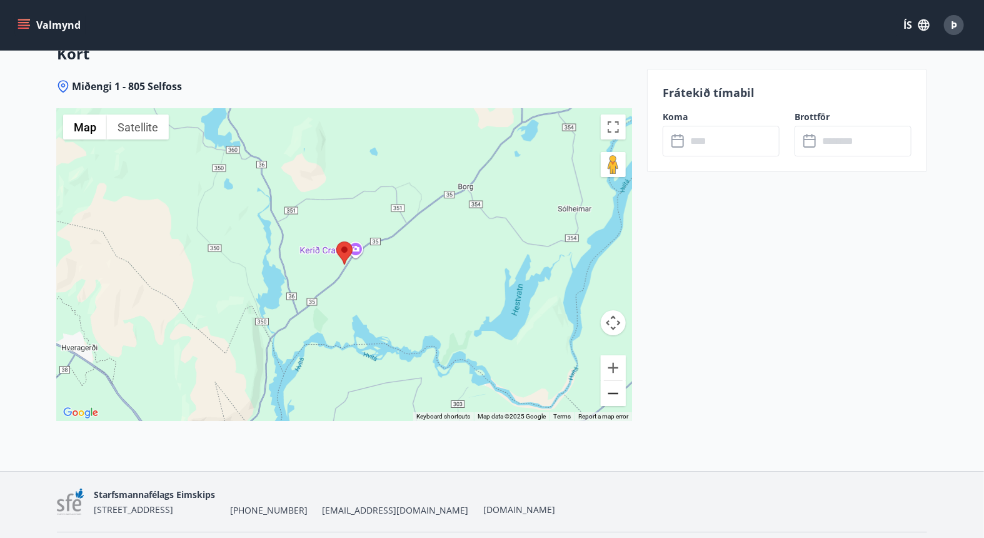
click at [615, 389] on button "Zoom out" at bounding box center [613, 393] width 25 height 25
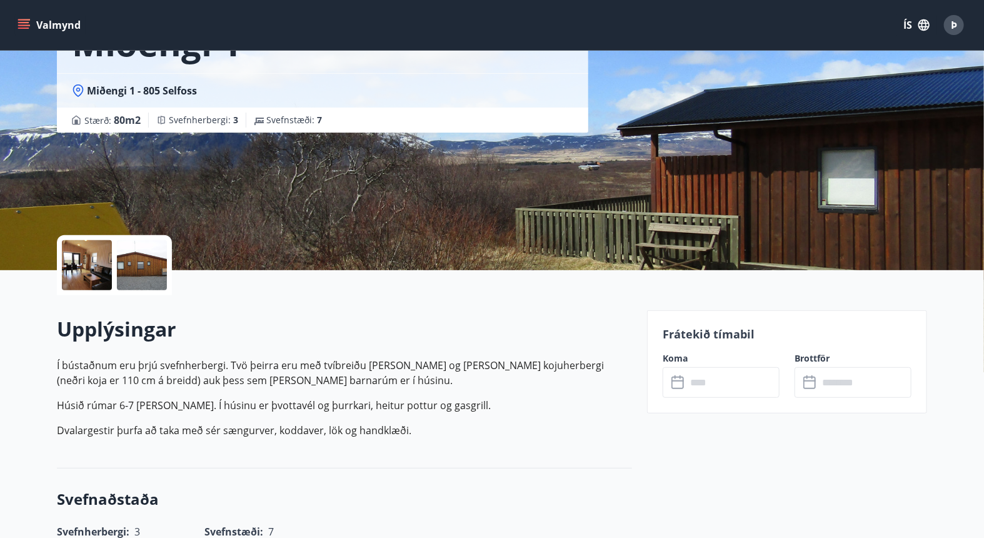
scroll to position [0, 0]
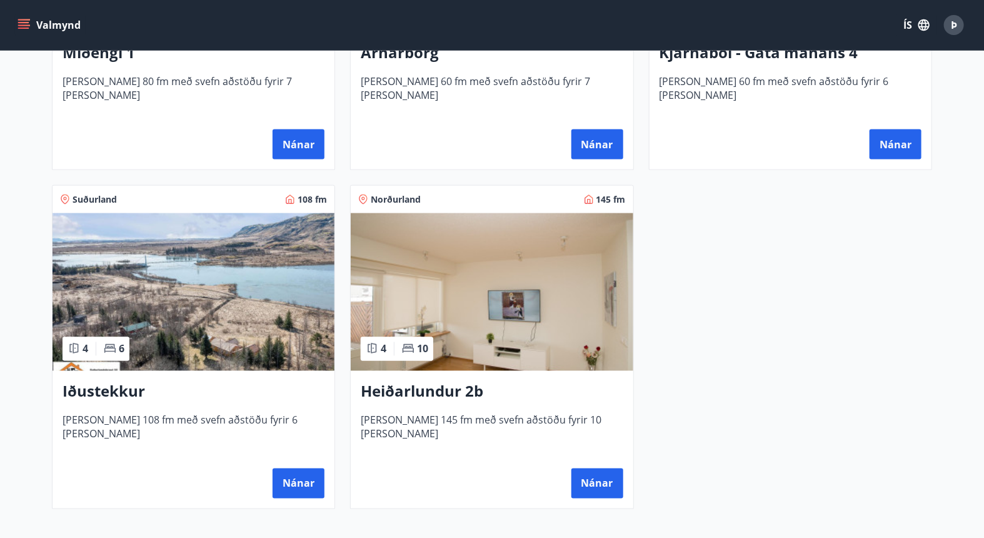
scroll to position [787, 0]
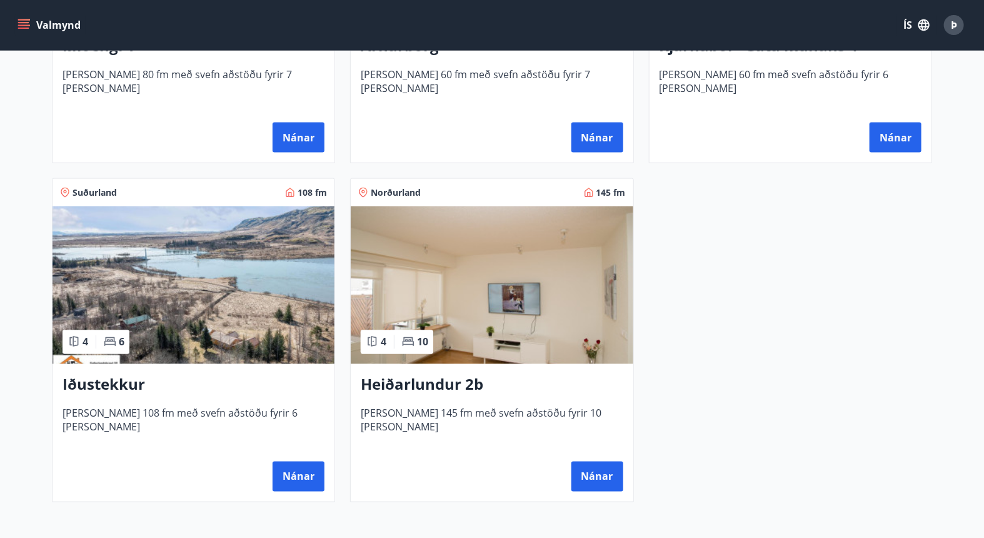
click at [116, 380] on h3 "Iðustekkur" at bounding box center [194, 385] width 262 height 23
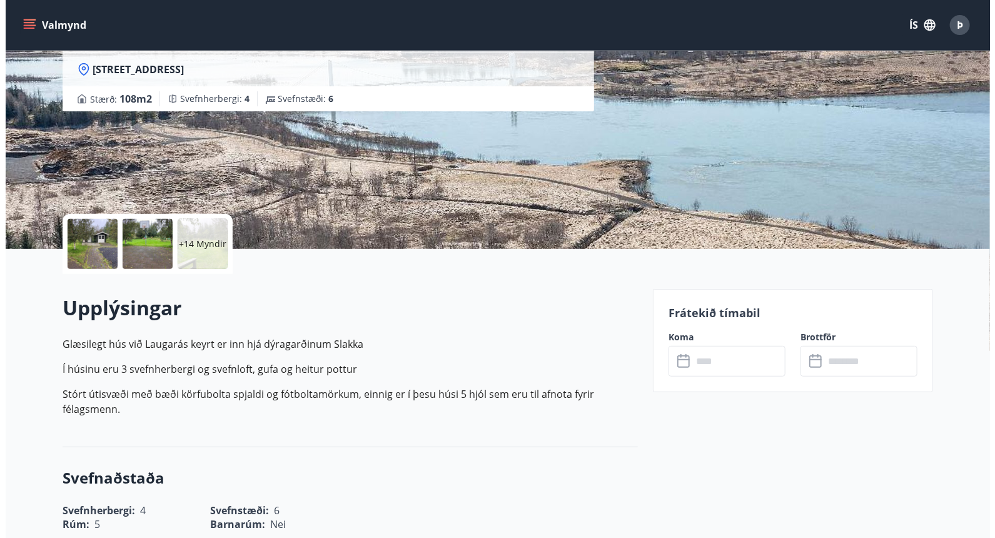
scroll to position [124, 0]
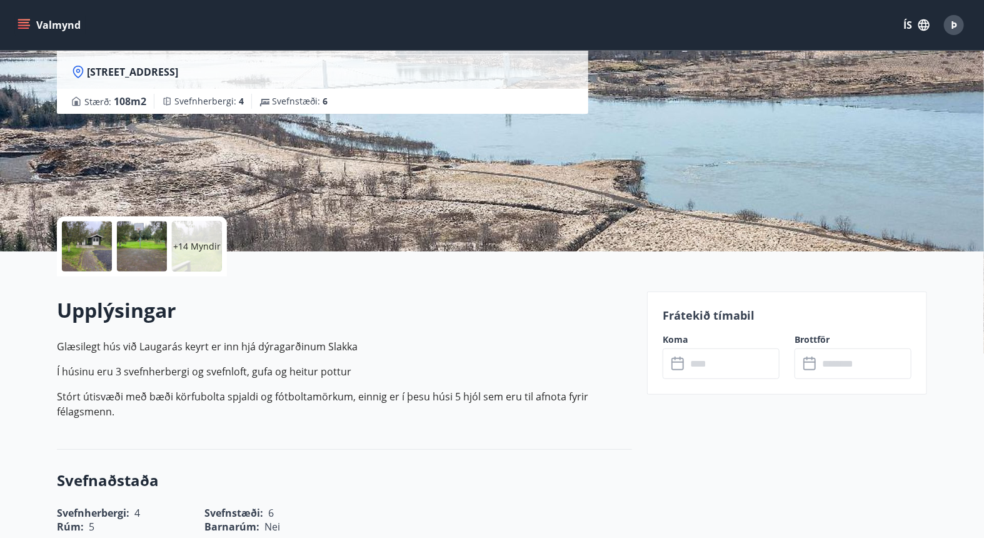
click at [80, 244] on div at bounding box center [87, 246] width 50 height 50
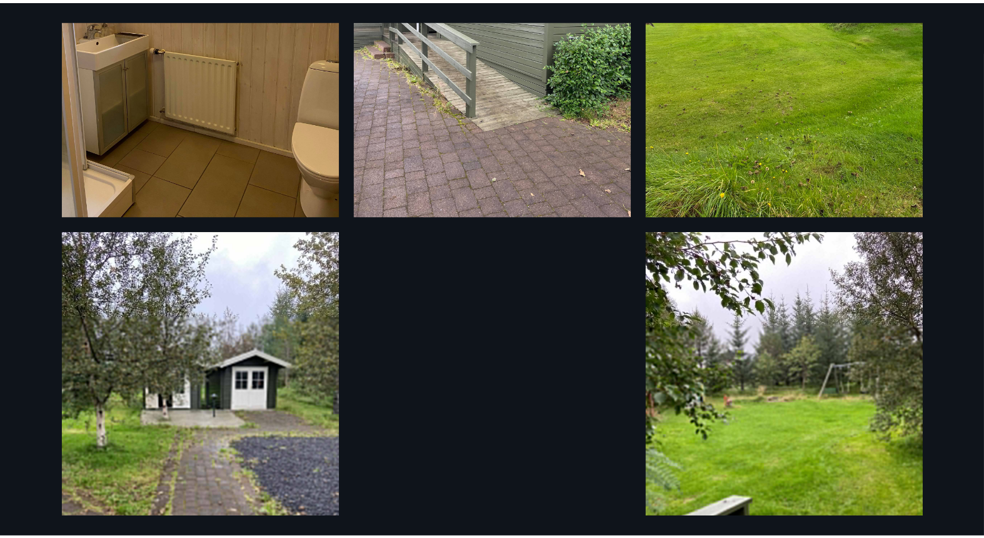
scroll to position [0, 0]
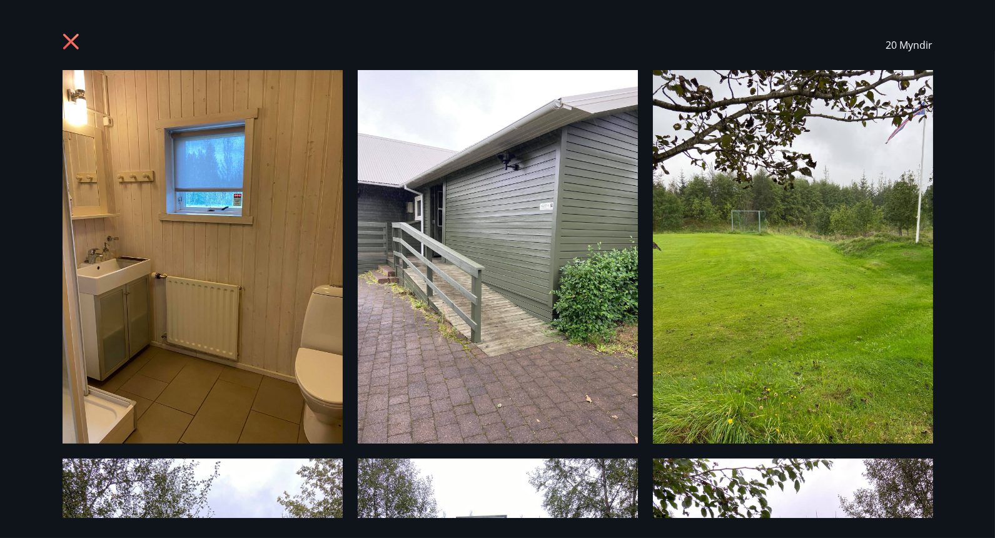
click at [68, 39] on icon at bounding box center [71, 42] width 16 height 16
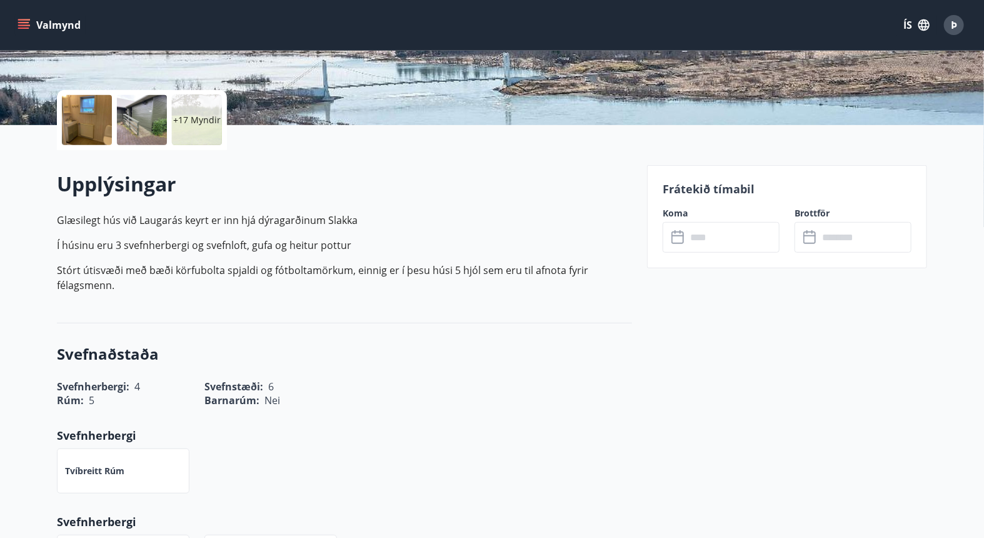
scroll to position [251, 0]
click at [844, 238] on input "text" at bounding box center [865, 236] width 93 height 31
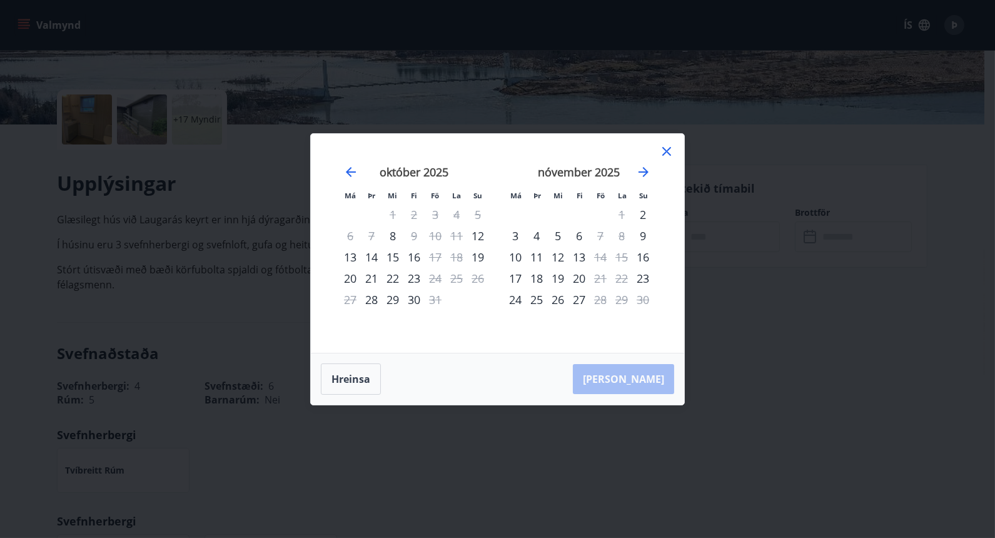
click at [664, 149] on icon at bounding box center [666, 151] width 9 height 9
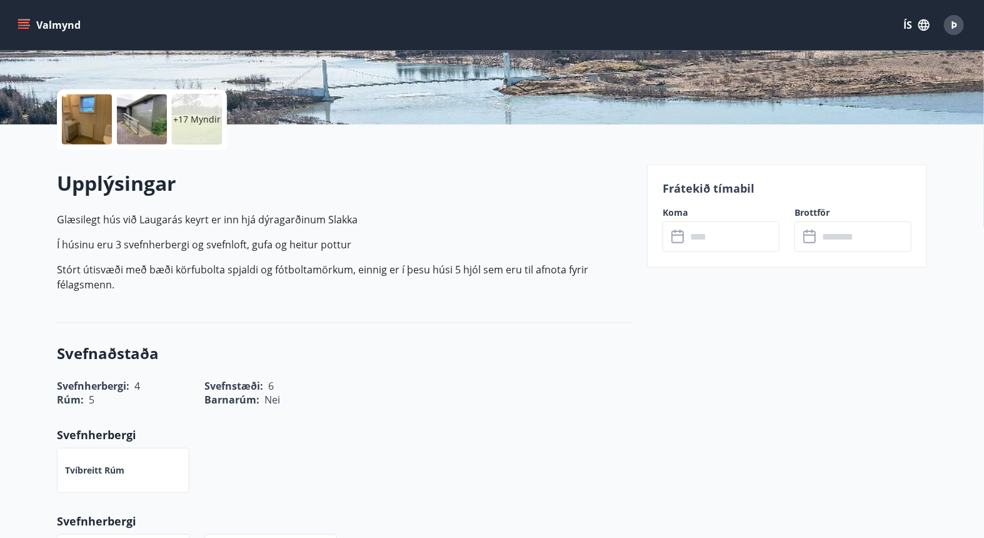
click at [29, 26] on icon "menu" at bounding box center [24, 25] width 13 height 13
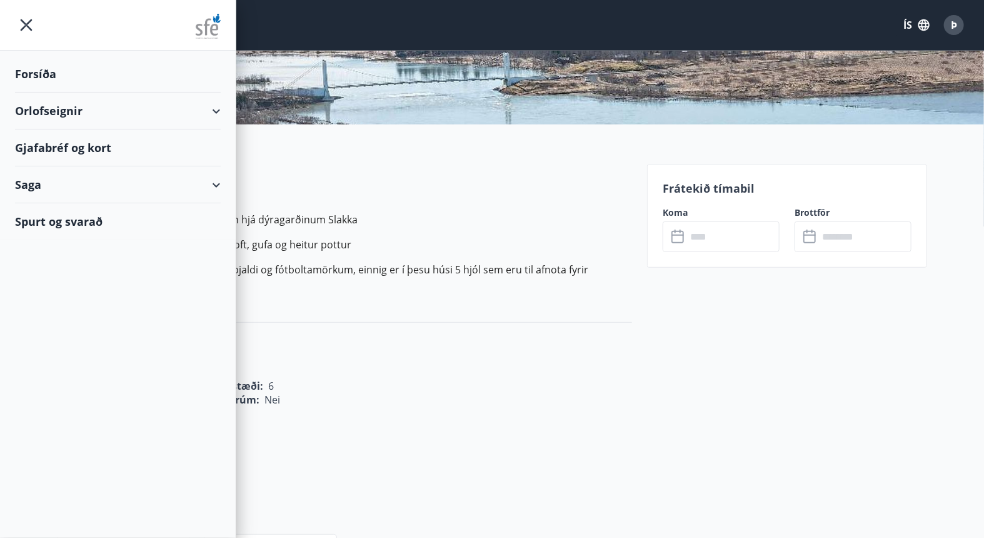
click at [46, 117] on div "Orlofseignir" at bounding box center [118, 111] width 206 height 37
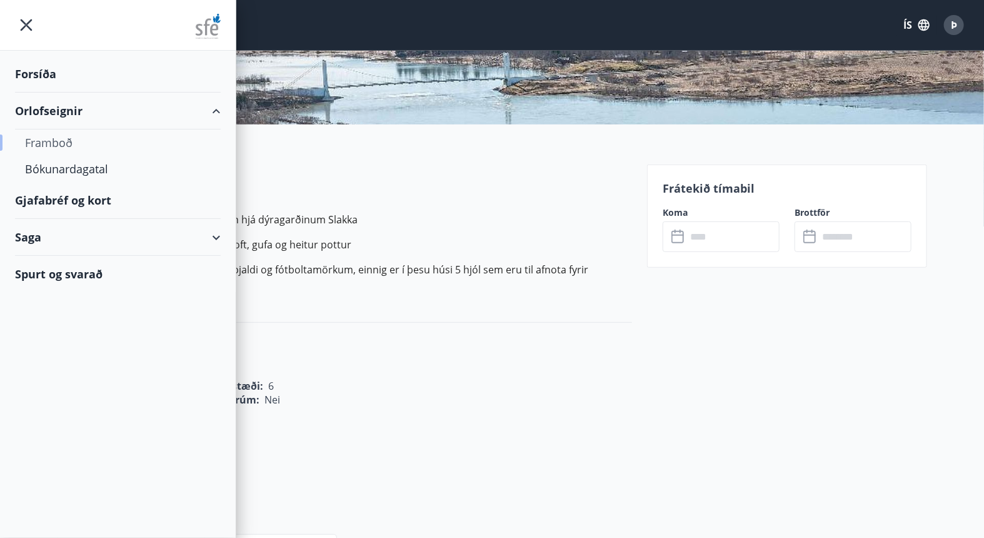
click at [48, 141] on div "Framboð" at bounding box center [118, 142] width 186 height 26
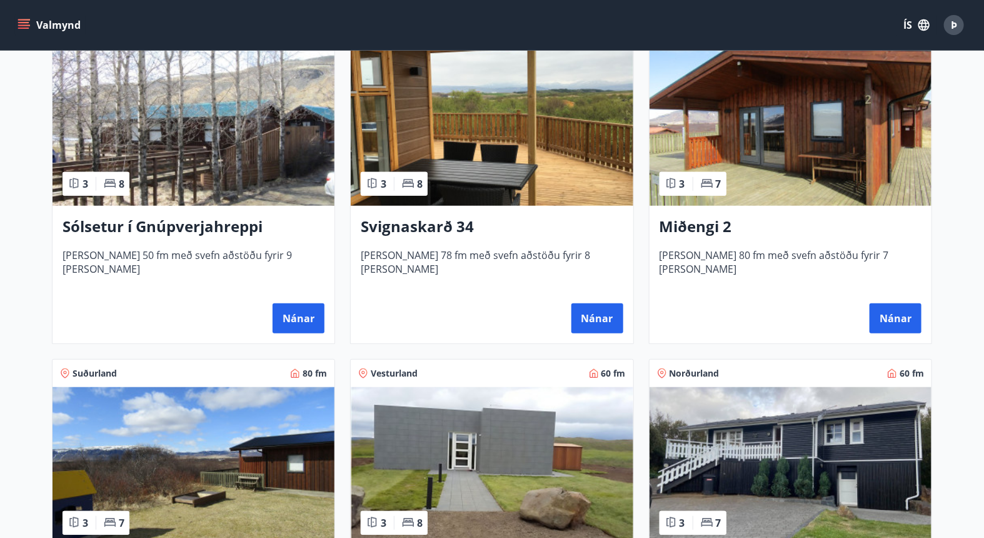
scroll to position [266, 0]
click at [433, 222] on h3 "Svignaskarð 34" at bounding box center [492, 227] width 262 height 23
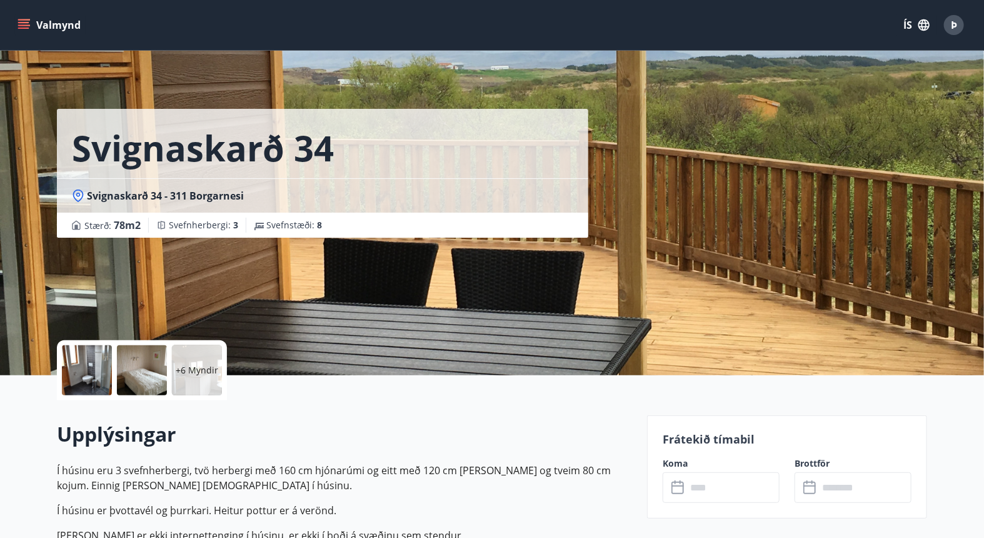
click at [109, 355] on div at bounding box center [87, 370] width 50 height 50
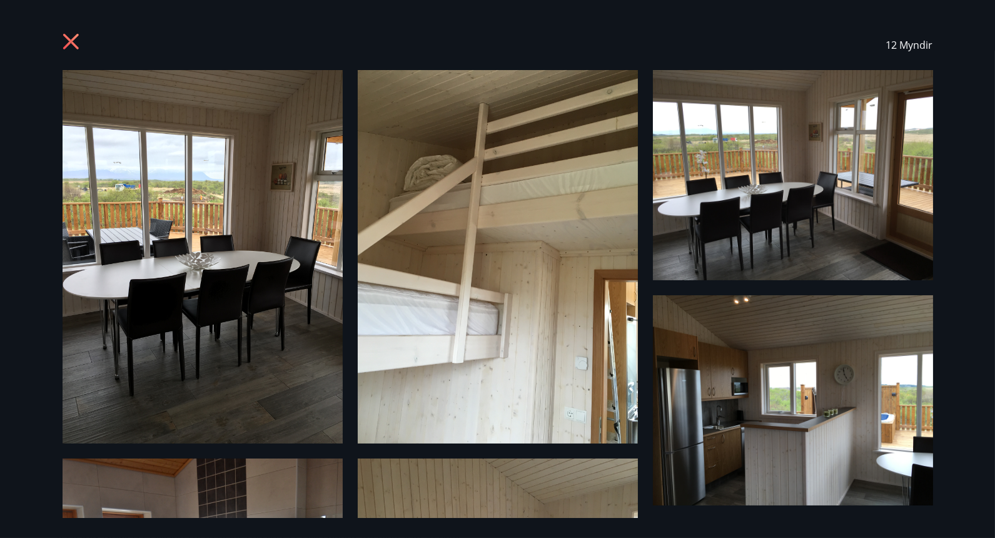
click at [67, 33] on div "12 Myndir" at bounding box center [498, 45] width 871 height 50
click at [69, 38] on icon at bounding box center [73, 43] width 20 height 20
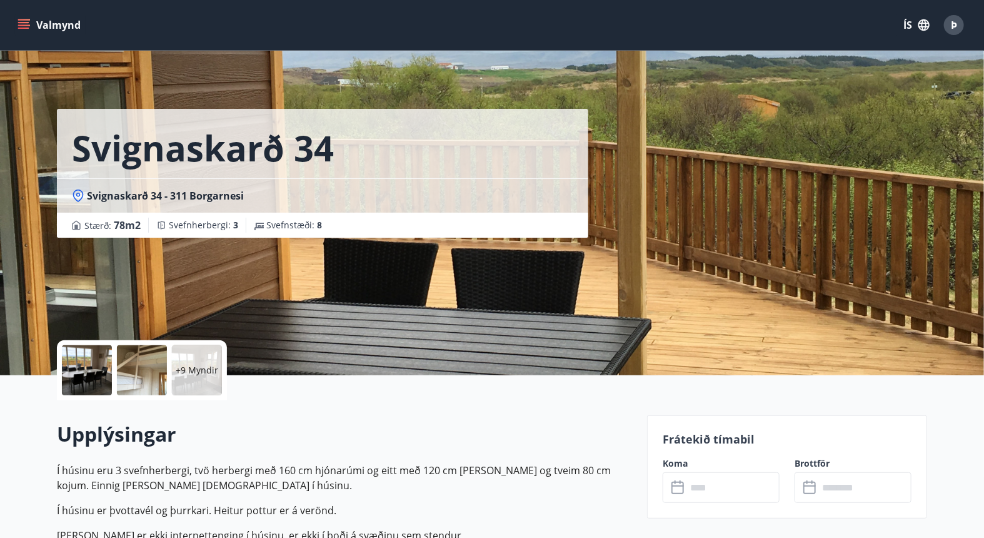
click at [26, 28] on icon "menu" at bounding box center [23, 28] width 11 height 1
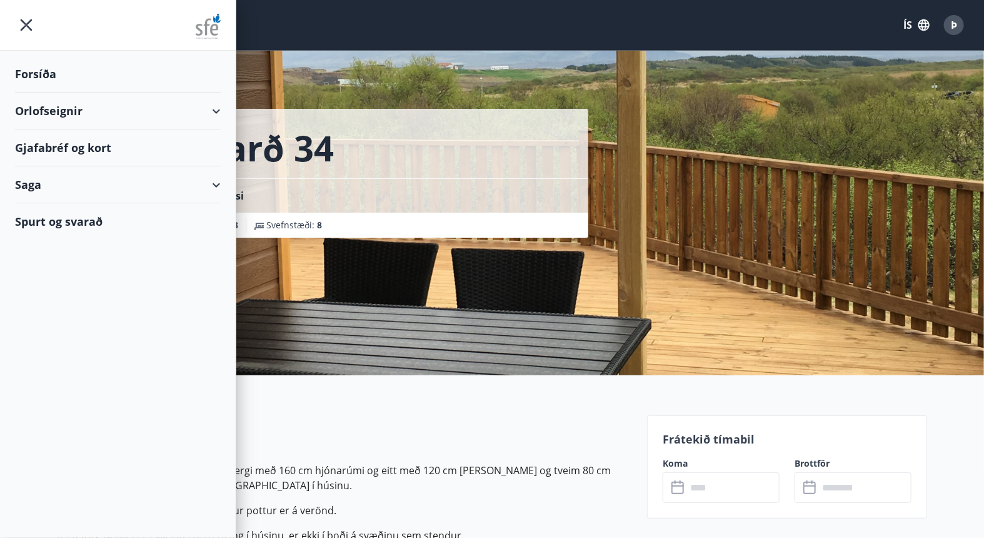
click at [59, 111] on div "Orlofseignir" at bounding box center [118, 111] width 206 height 37
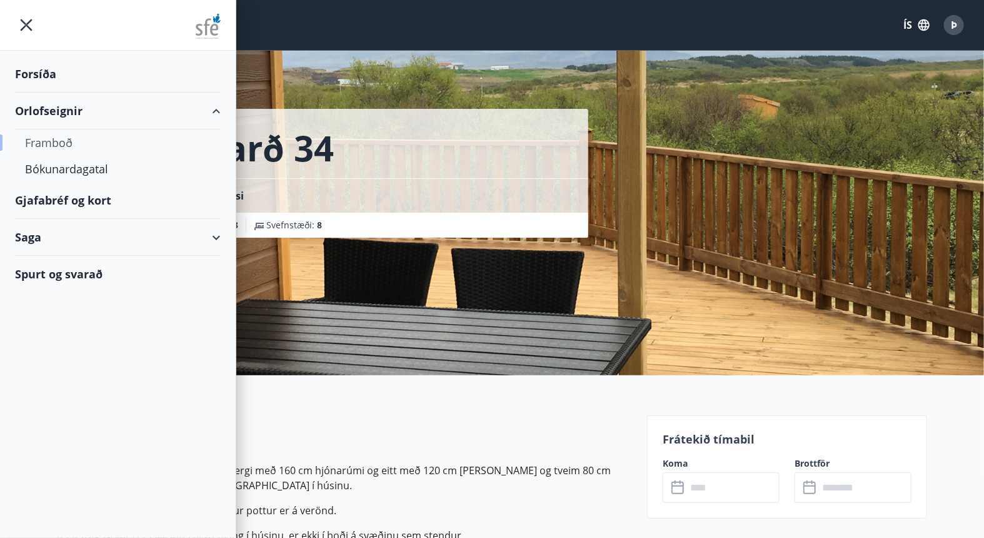
click at [51, 149] on div "Framboð" at bounding box center [118, 142] width 186 height 26
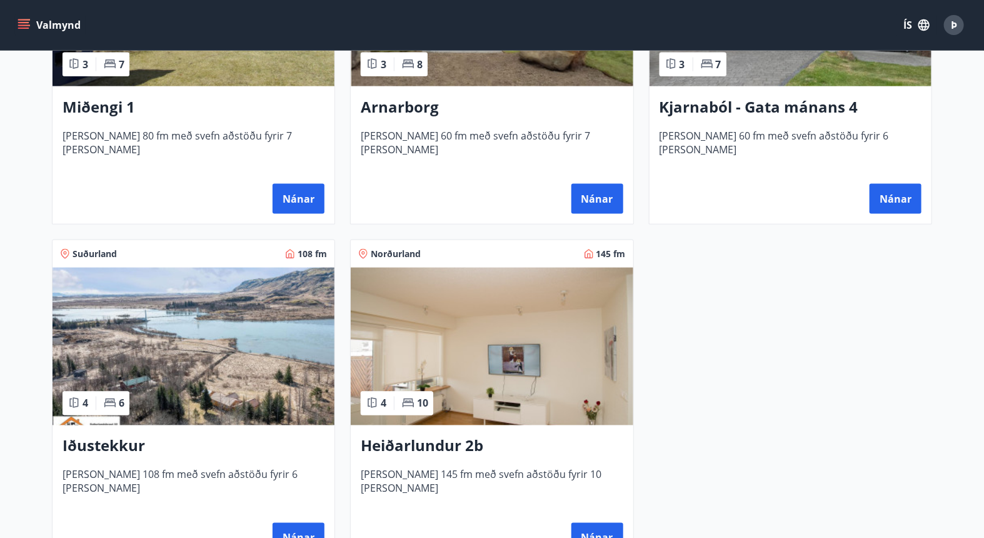
scroll to position [726, 0]
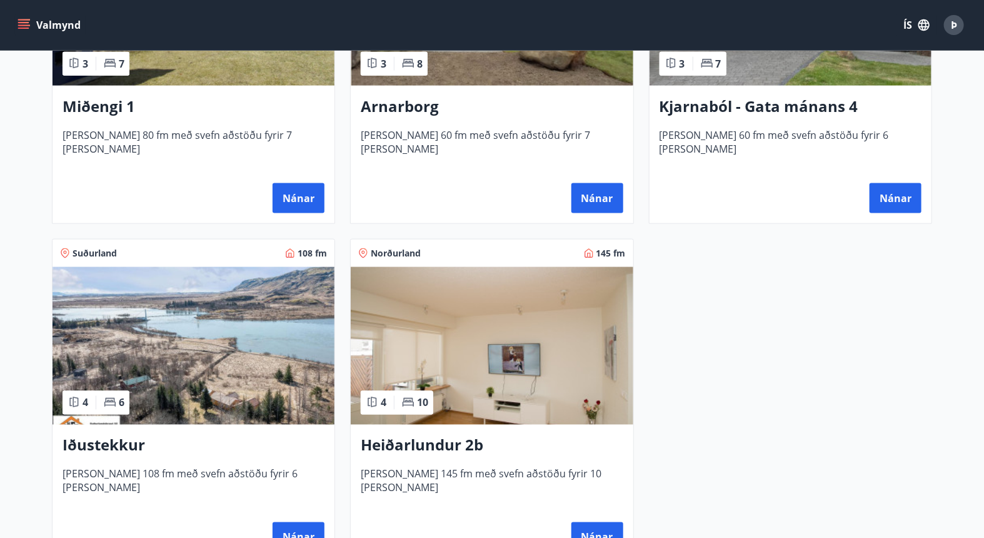
click at [414, 445] on h3 "Heiðarlundur 2b" at bounding box center [492, 446] width 262 height 23
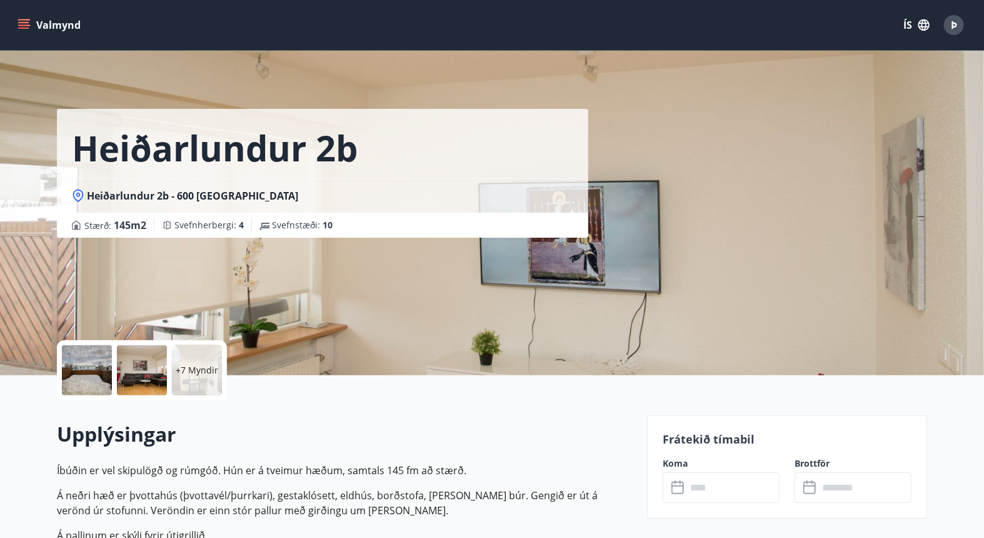
click at [70, 364] on div at bounding box center [87, 370] width 50 height 50
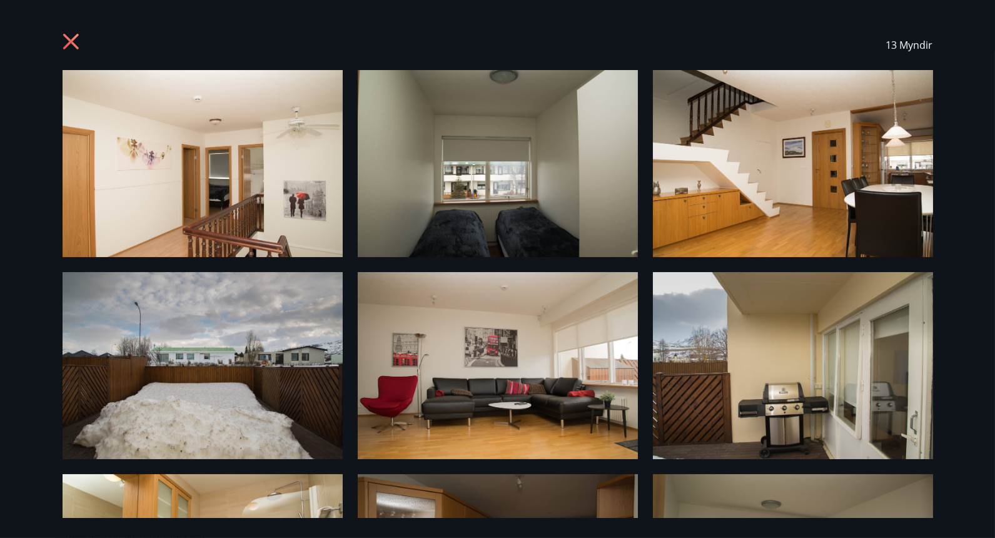
click at [69, 37] on icon at bounding box center [73, 43] width 20 height 20
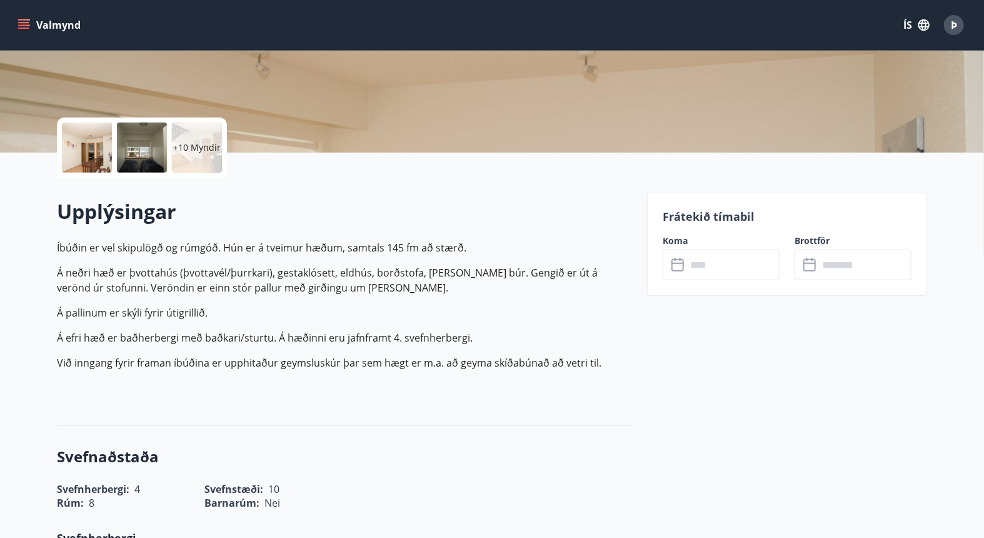
scroll to position [222, 0]
click at [745, 261] on input "text" at bounding box center [733, 265] width 93 height 31
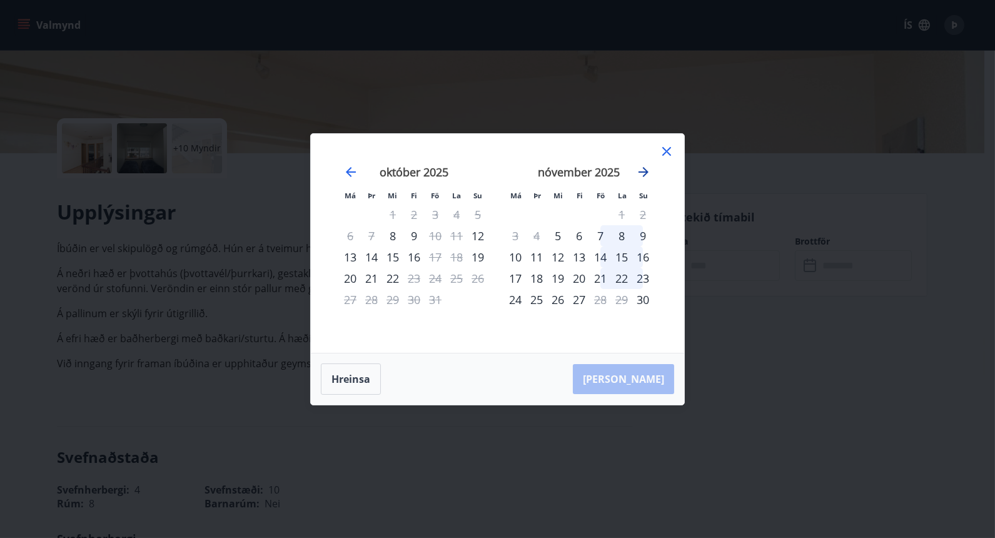
click at [642, 167] on icon "Move forward to switch to the next month." at bounding box center [643, 171] width 15 height 15
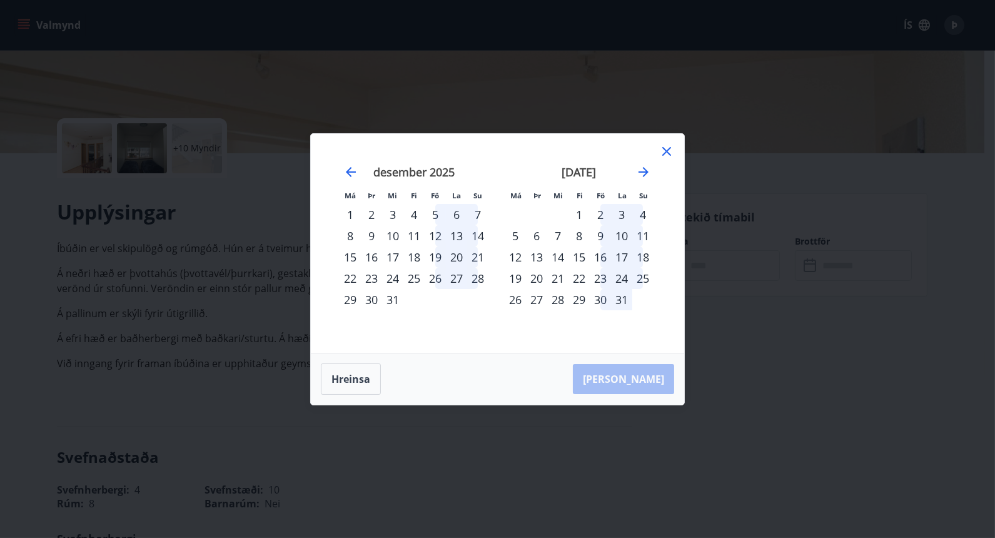
click at [667, 148] on icon at bounding box center [666, 151] width 15 height 15
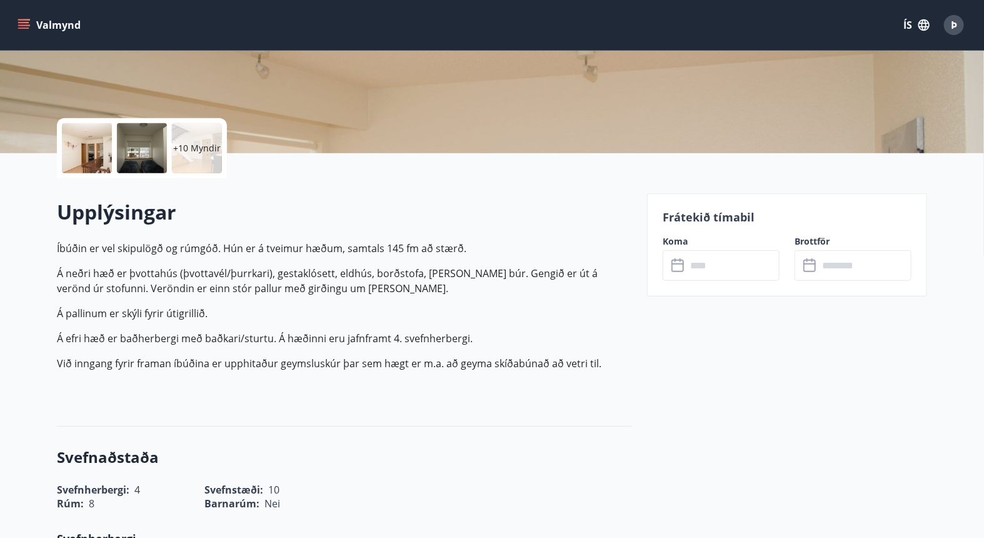
click at [63, 24] on button "Valmynd" at bounding box center [50, 25] width 71 height 23
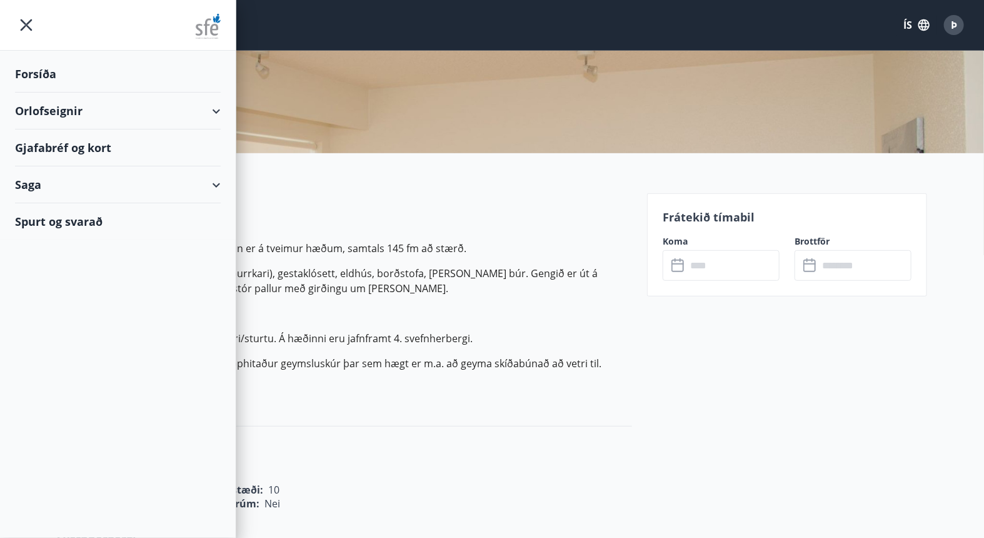
click at [48, 111] on div "Orlofseignir" at bounding box center [118, 111] width 206 height 37
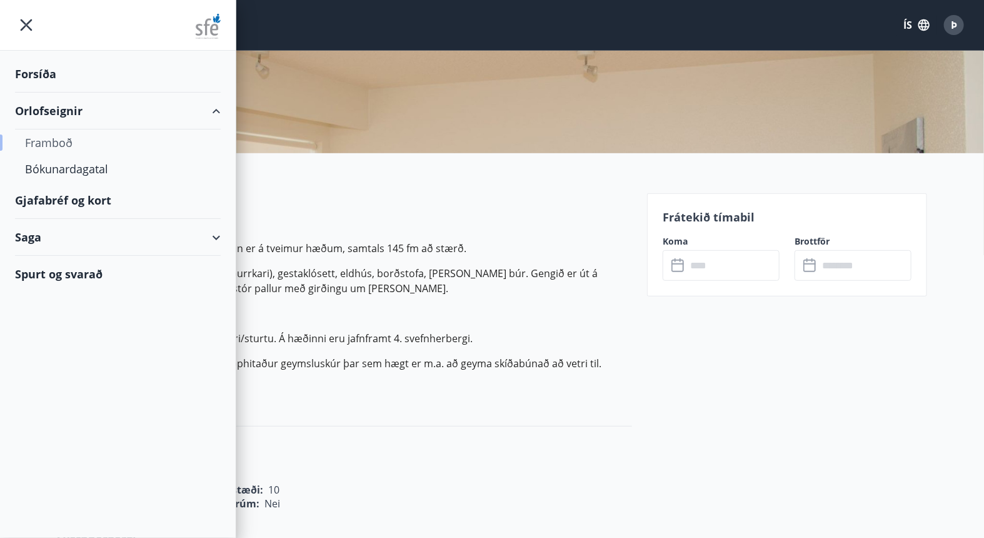
click at [49, 141] on div "Framboð" at bounding box center [118, 142] width 186 height 26
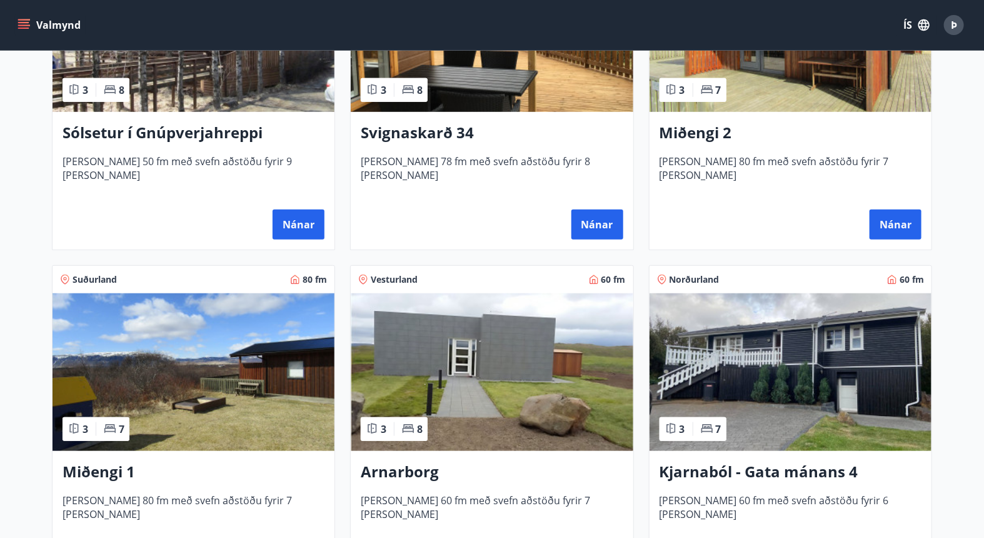
scroll to position [361, 0]
click at [116, 468] on h3 "Miðengi 1" at bounding box center [194, 471] width 262 height 23
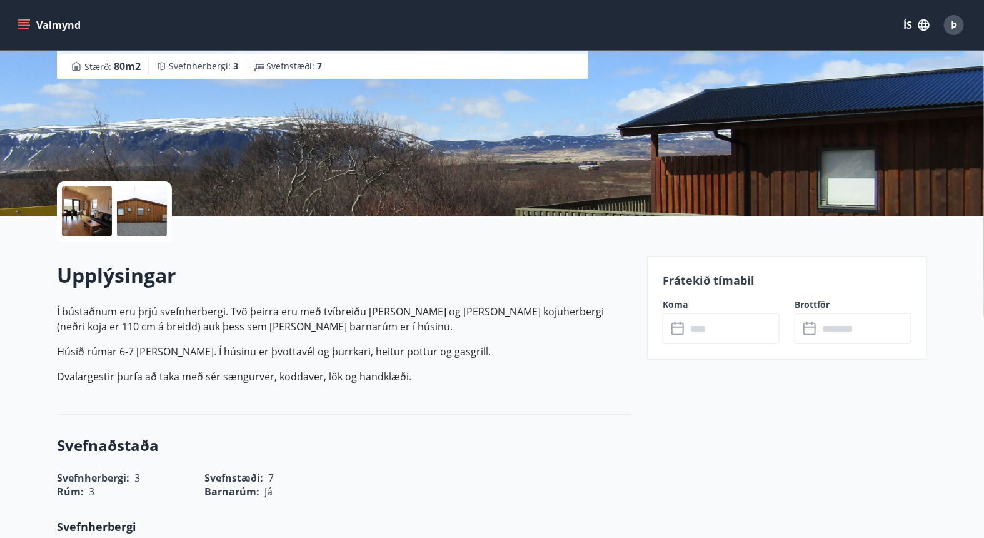
scroll to position [159, 0]
click at [72, 197] on div at bounding box center [87, 211] width 50 height 50
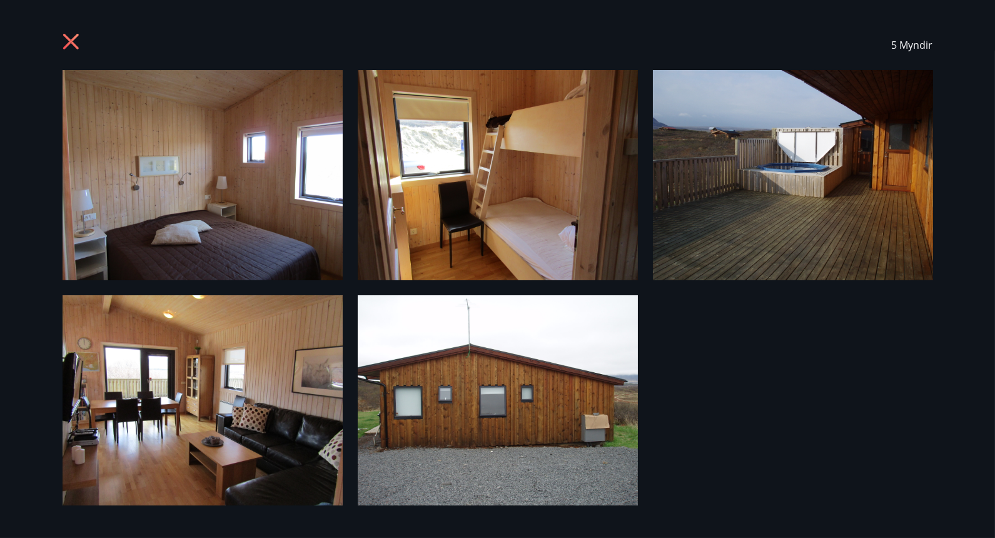
click at [71, 38] on icon at bounding box center [73, 43] width 20 height 20
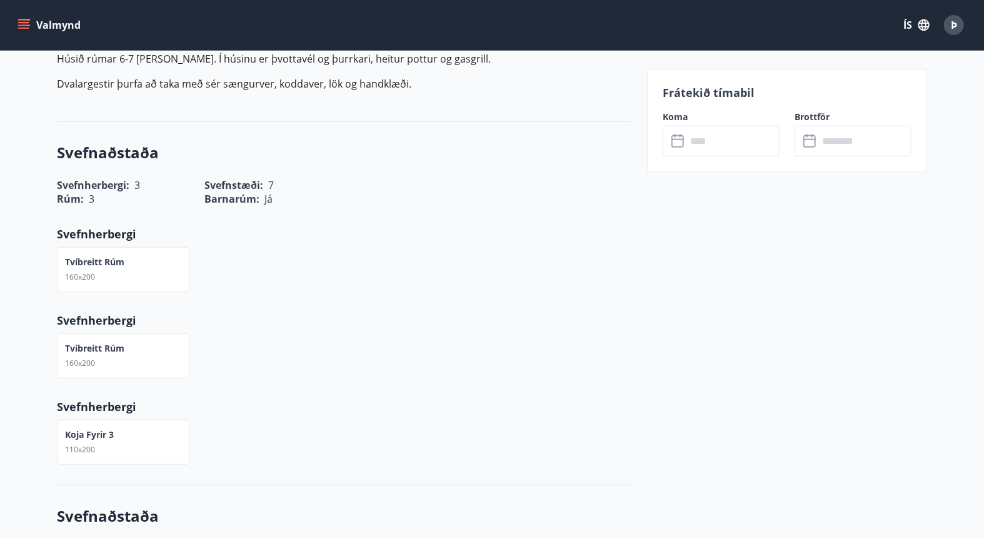
scroll to position [468, 0]
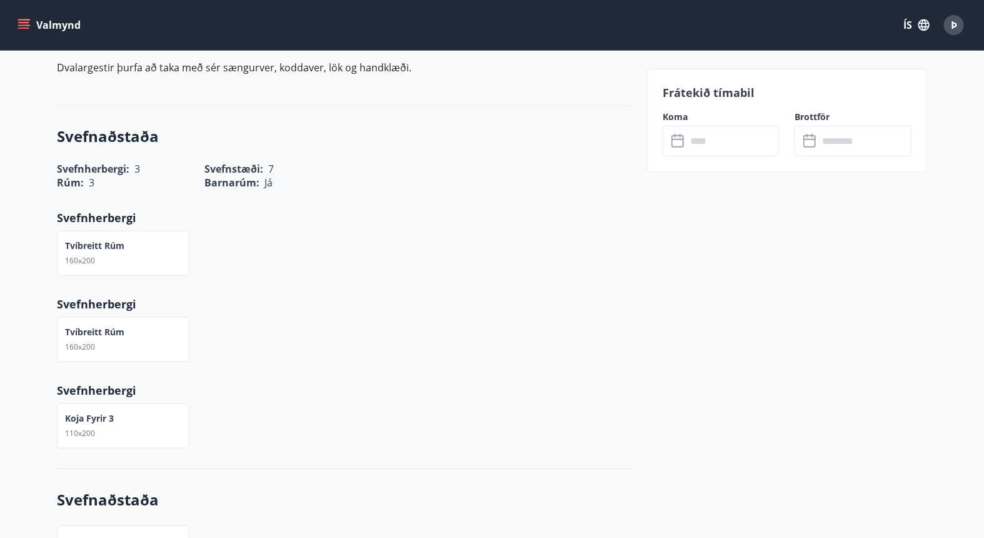
click at [742, 138] on input "text" at bounding box center [733, 141] width 93 height 31
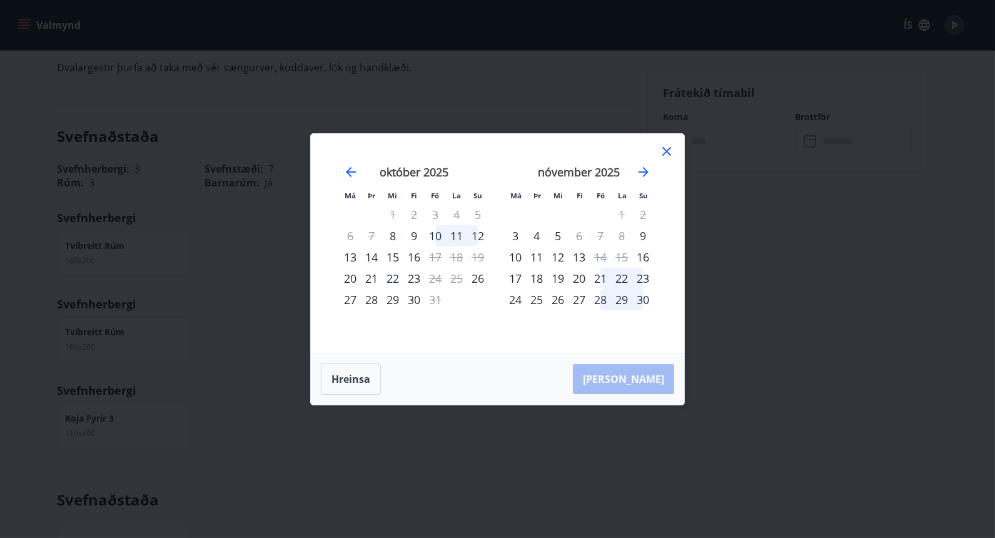
click at [602, 296] on div "28" at bounding box center [600, 299] width 21 height 21
click at [643, 298] on div "30" at bounding box center [642, 299] width 21 height 21
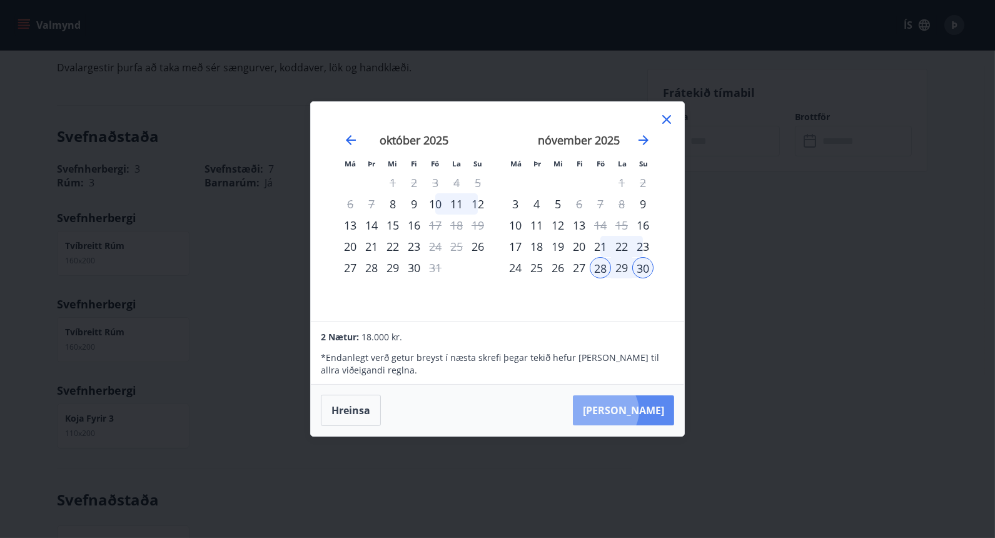
click at [642, 411] on button "[PERSON_NAME]" at bounding box center [623, 410] width 101 height 30
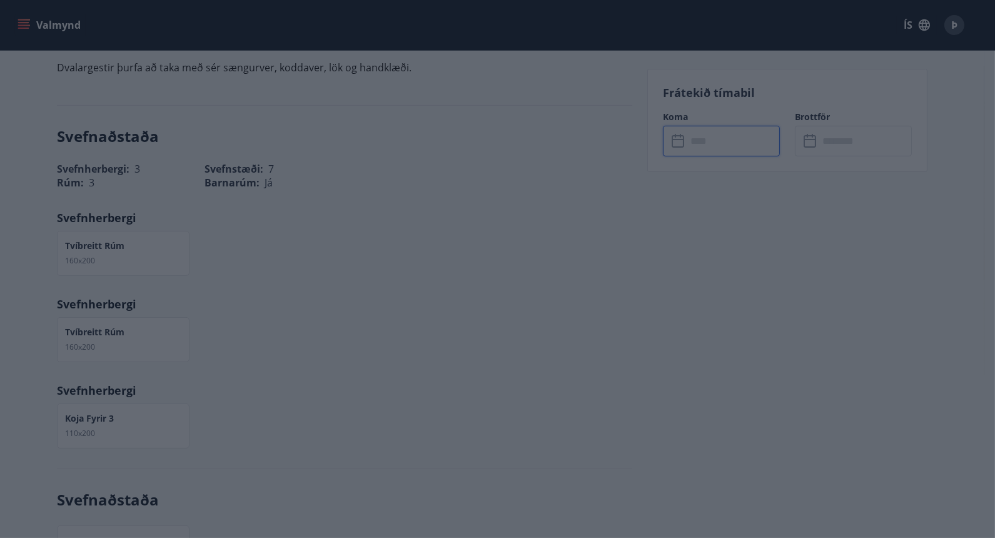
type input "******"
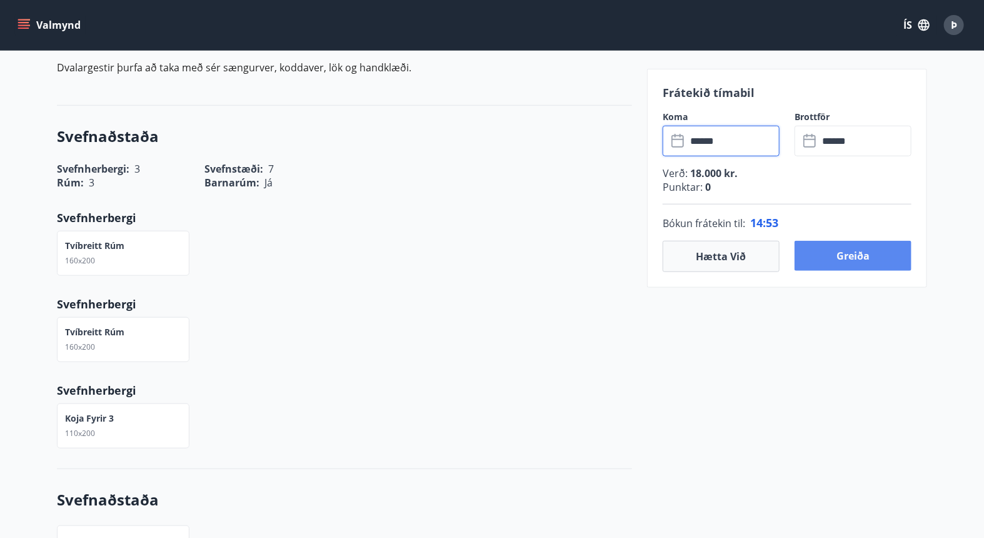
click at [845, 249] on button "Greiða" at bounding box center [853, 256] width 117 height 30
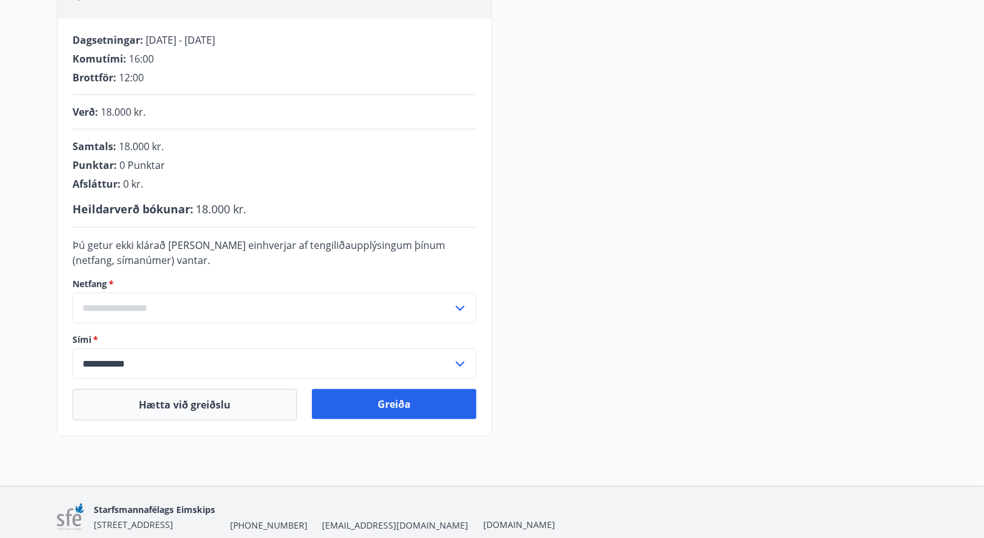
scroll to position [240, 0]
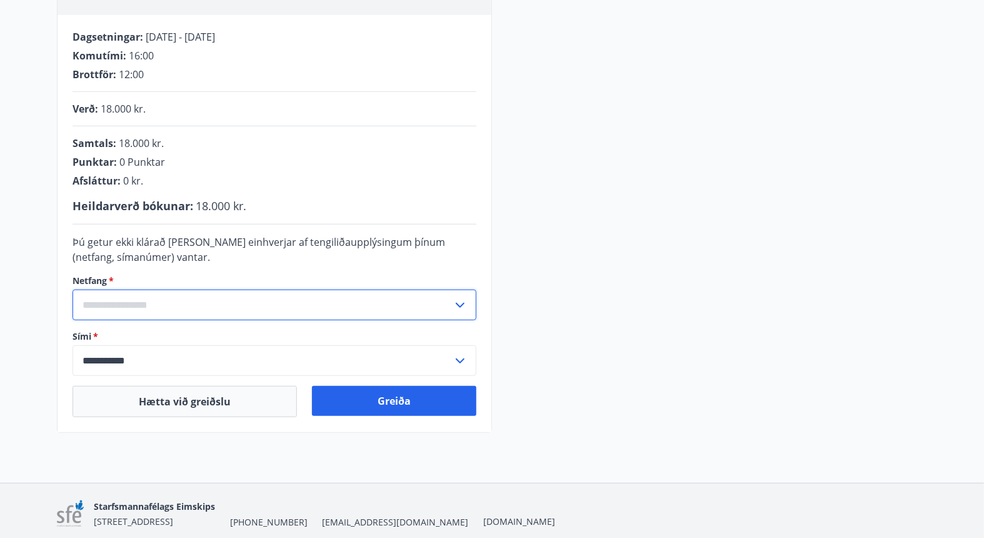
click at [303, 300] on input "text" at bounding box center [263, 305] width 380 height 31
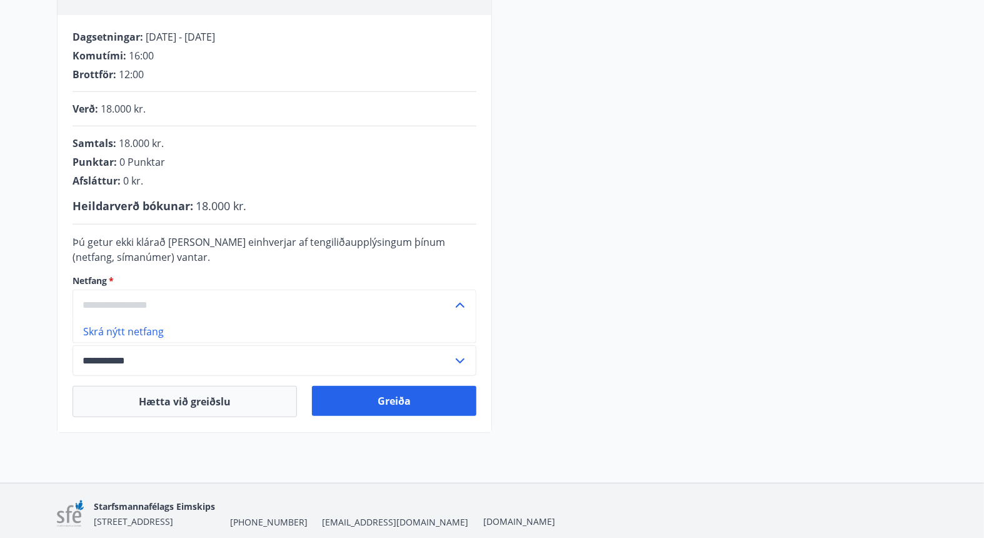
click at [295, 298] on input "text" at bounding box center [263, 305] width 380 height 31
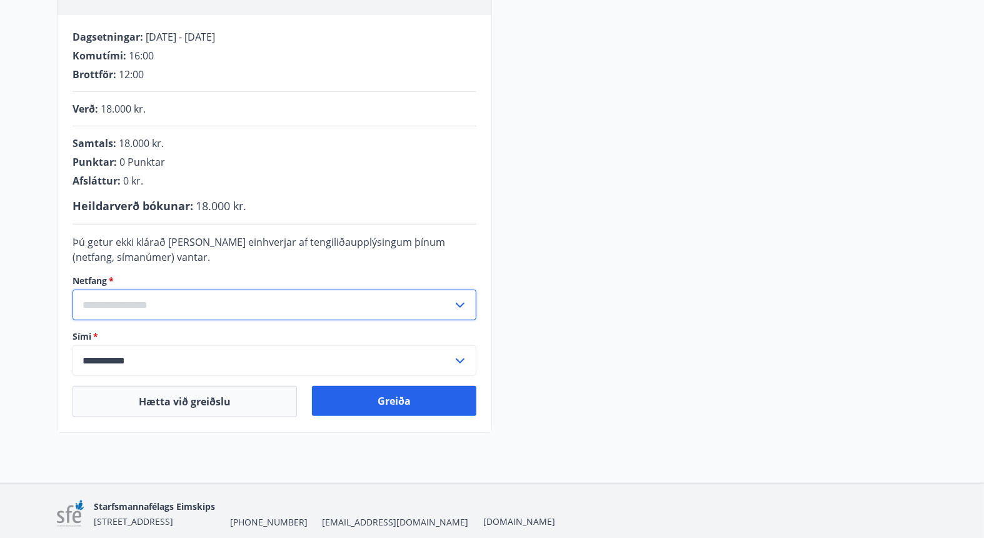
click at [294, 298] on input "text" at bounding box center [263, 305] width 380 height 31
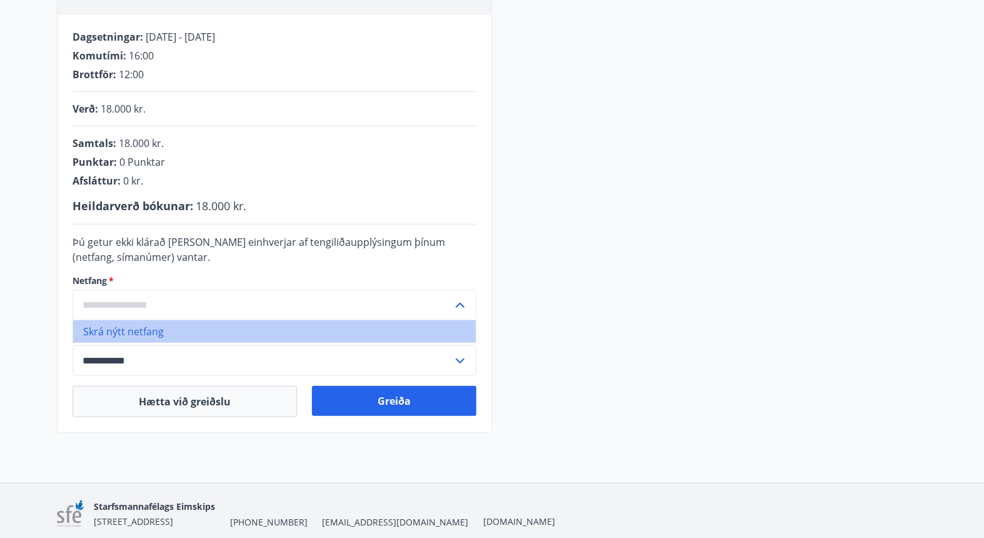
click at [226, 336] on li "Skrá nýtt netfang" at bounding box center [274, 331] width 403 height 23
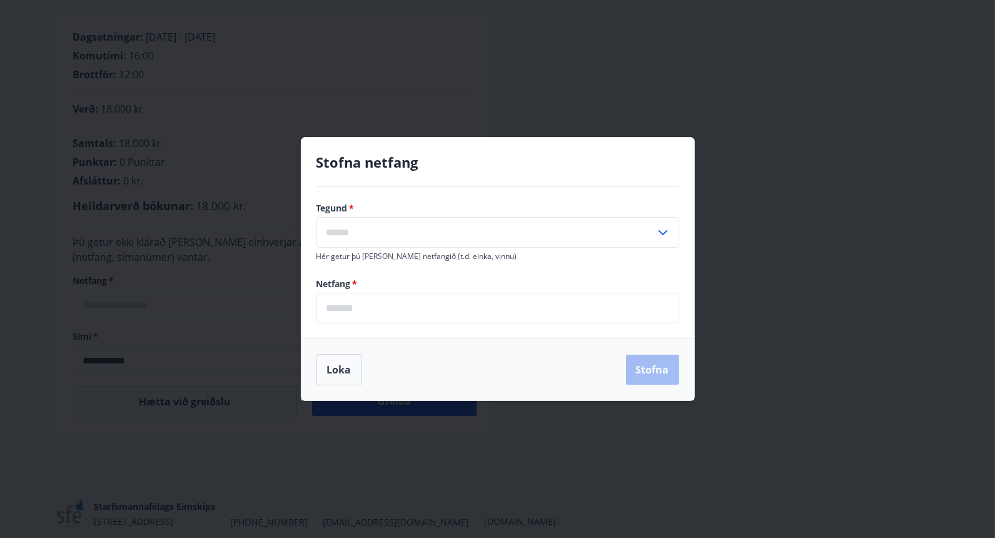
click at [422, 230] on input "text" at bounding box center [485, 232] width 339 height 31
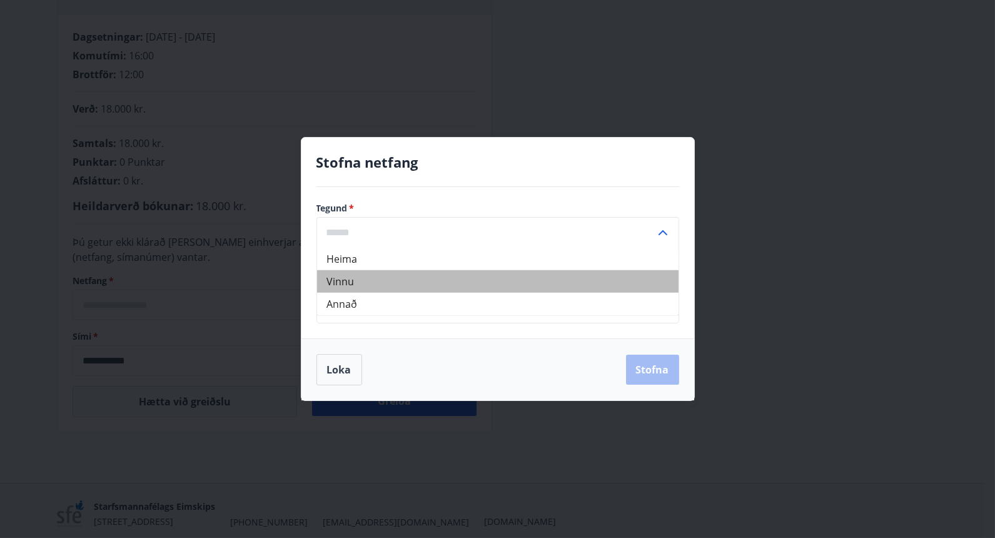
click at [394, 285] on li "Vinnu" at bounding box center [497, 281] width 361 height 23
type input "*****"
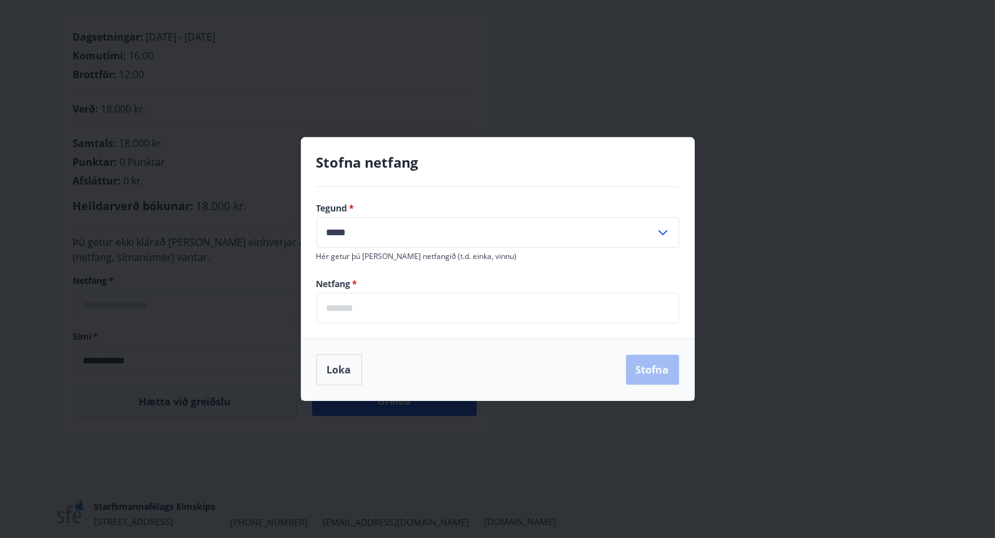
click at [382, 311] on input "email" at bounding box center [497, 308] width 363 height 31
type input "**********"
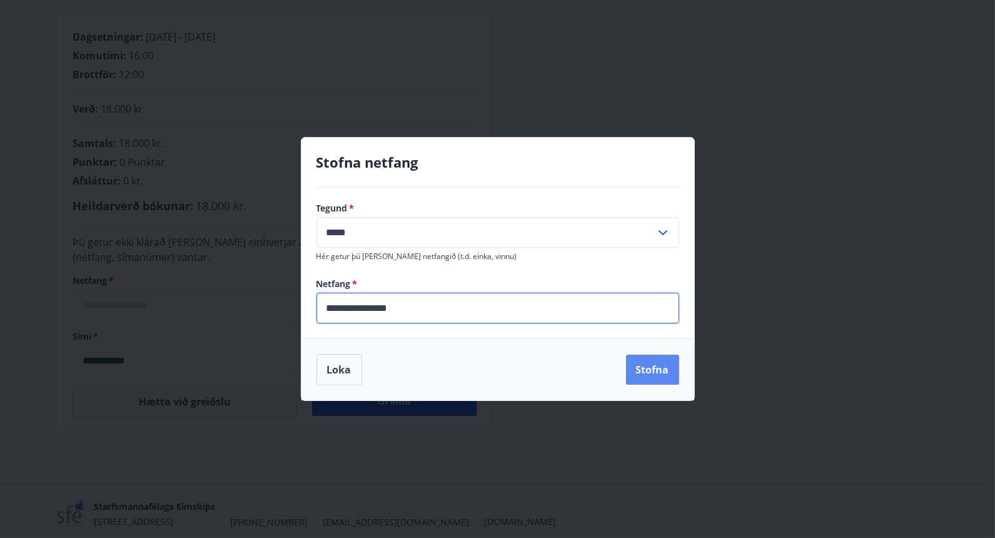
click at [644, 370] on button "Stofna" at bounding box center [652, 370] width 53 height 30
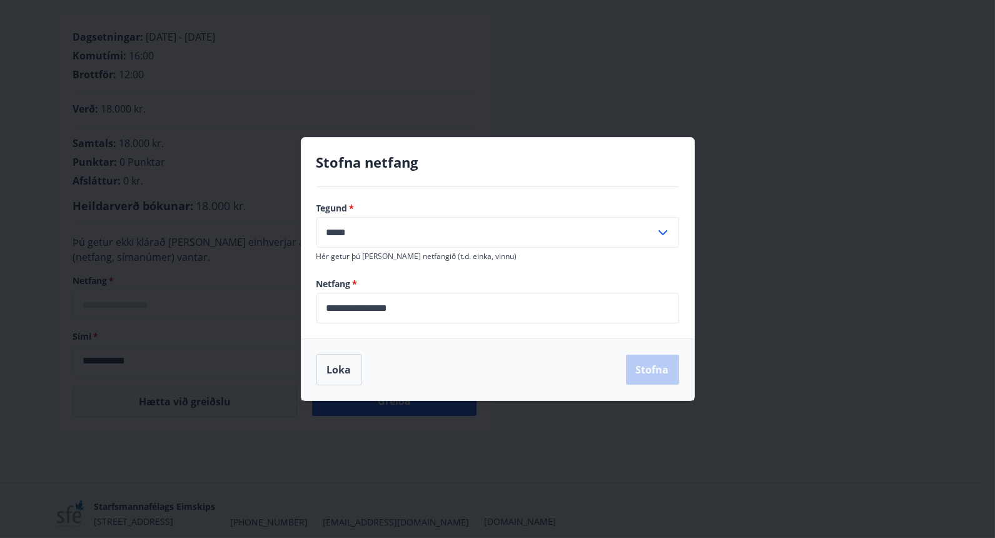
type input "**********"
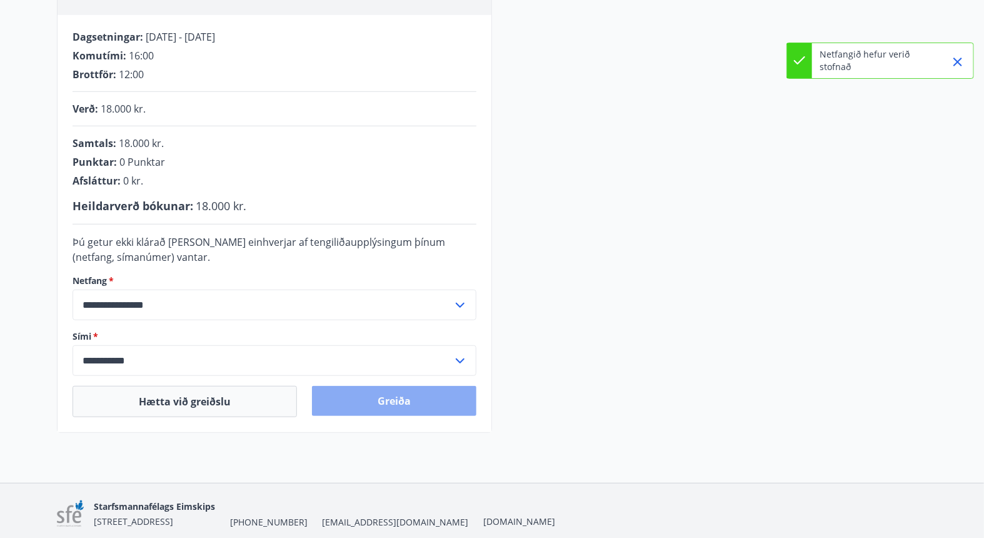
click at [400, 405] on button "Greiða" at bounding box center [394, 401] width 164 height 30
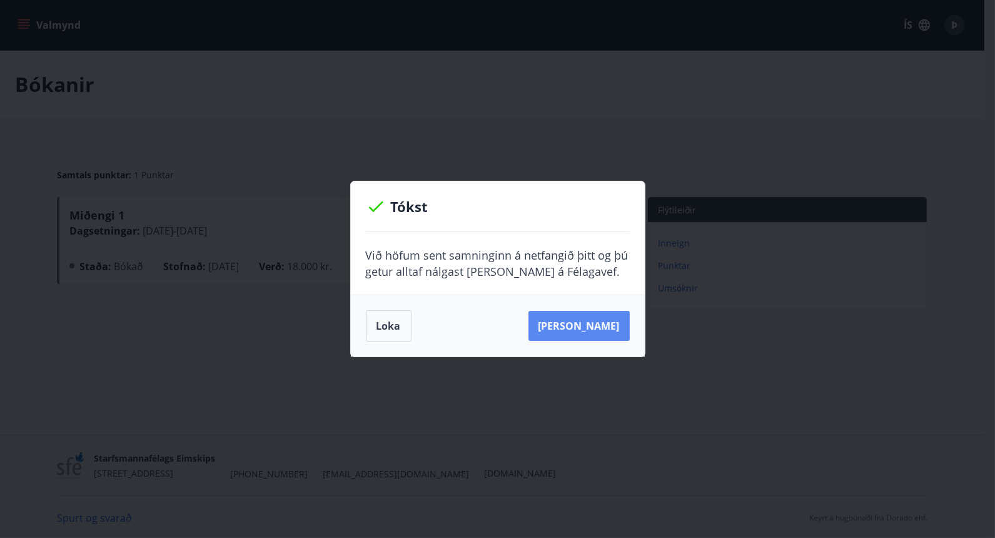
click at [579, 325] on button "[PERSON_NAME]" at bounding box center [578, 326] width 101 height 30
